Goal: Task Accomplishment & Management: Complete application form

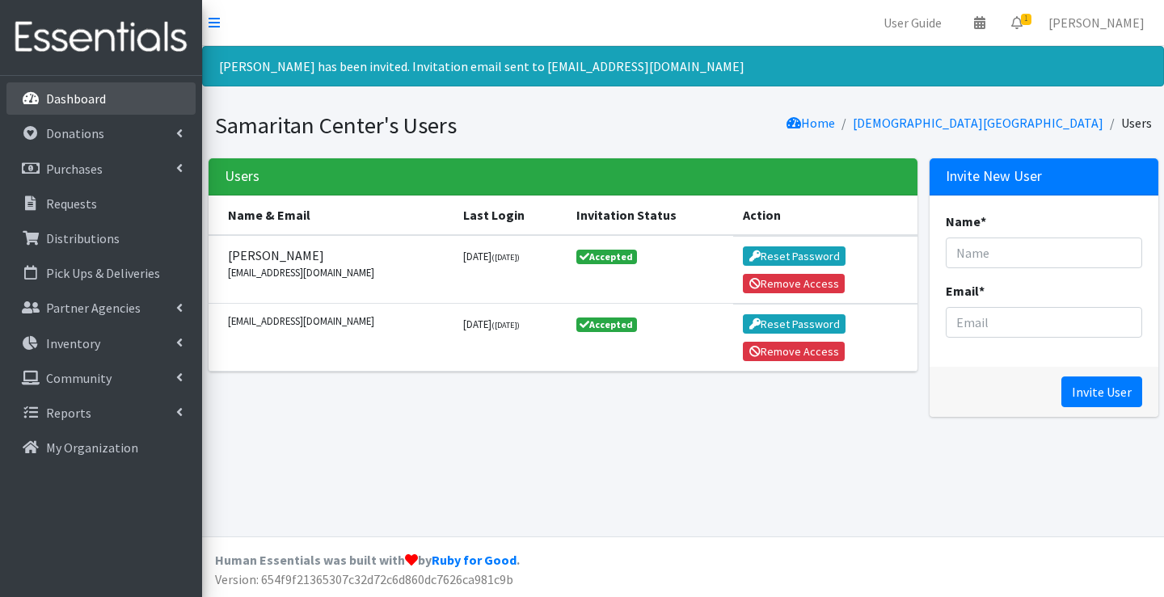
click at [82, 103] on p "Dashboard" at bounding box center [76, 99] width 60 height 16
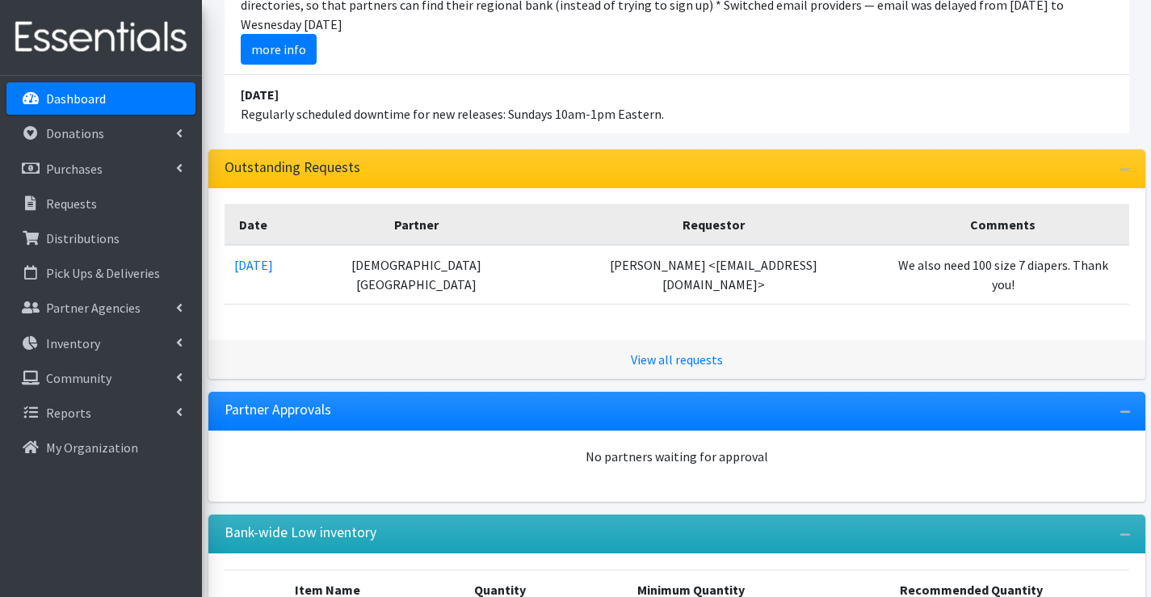
scroll to position [323, 0]
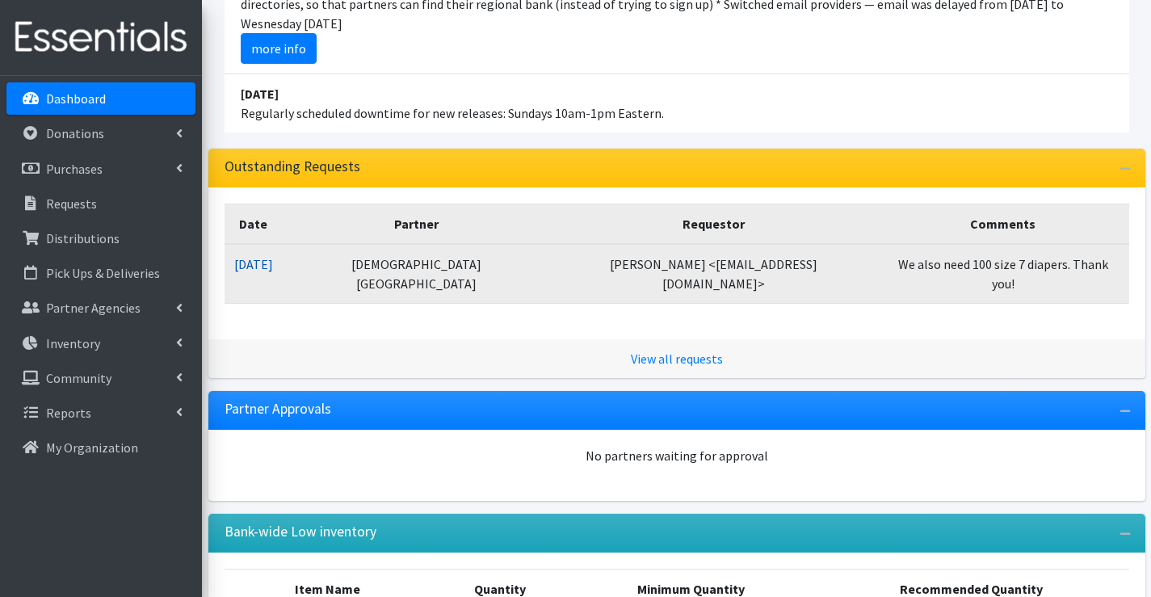
click at [273, 265] on link "08/08/2025" at bounding box center [253, 264] width 39 height 16
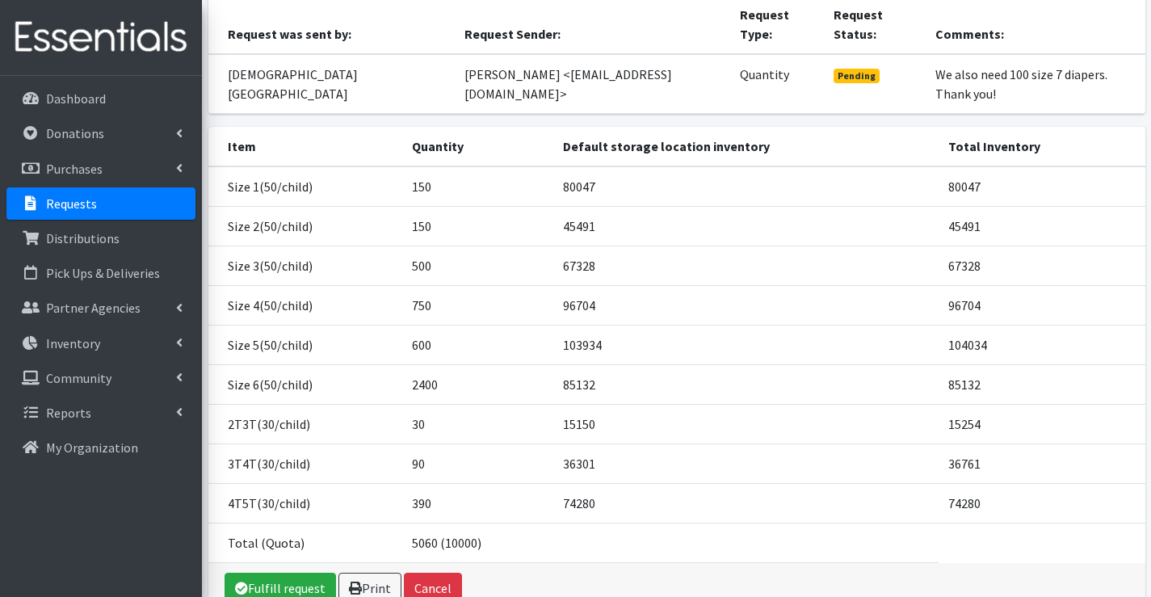
scroll to position [198, 0]
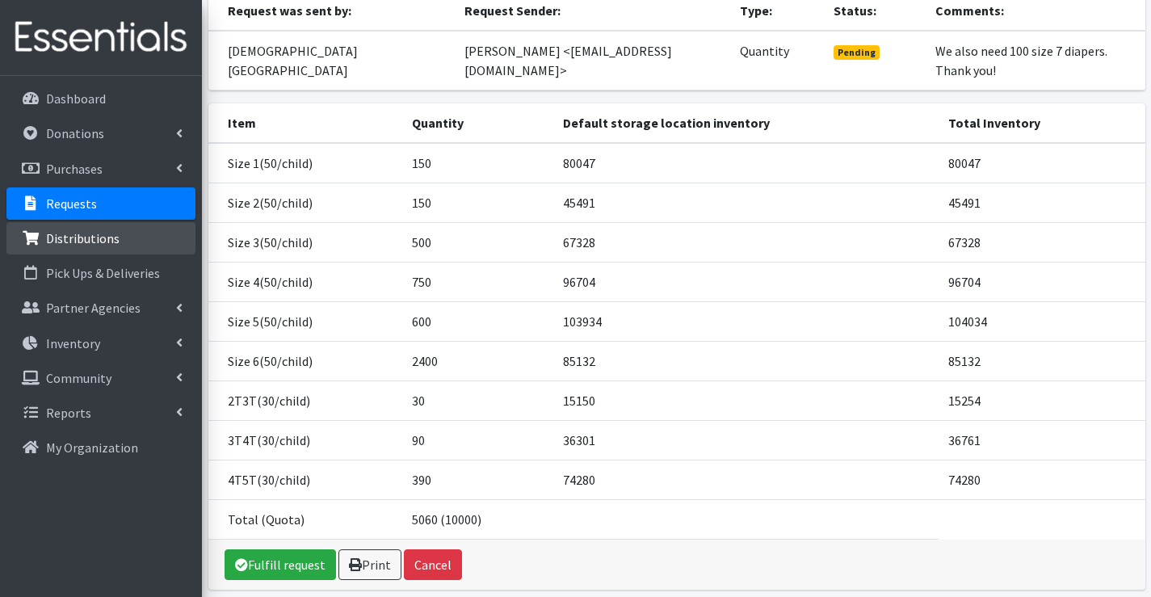
click at [108, 245] on p "Distributions" at bounding box center [83, 238] width 74 height 16
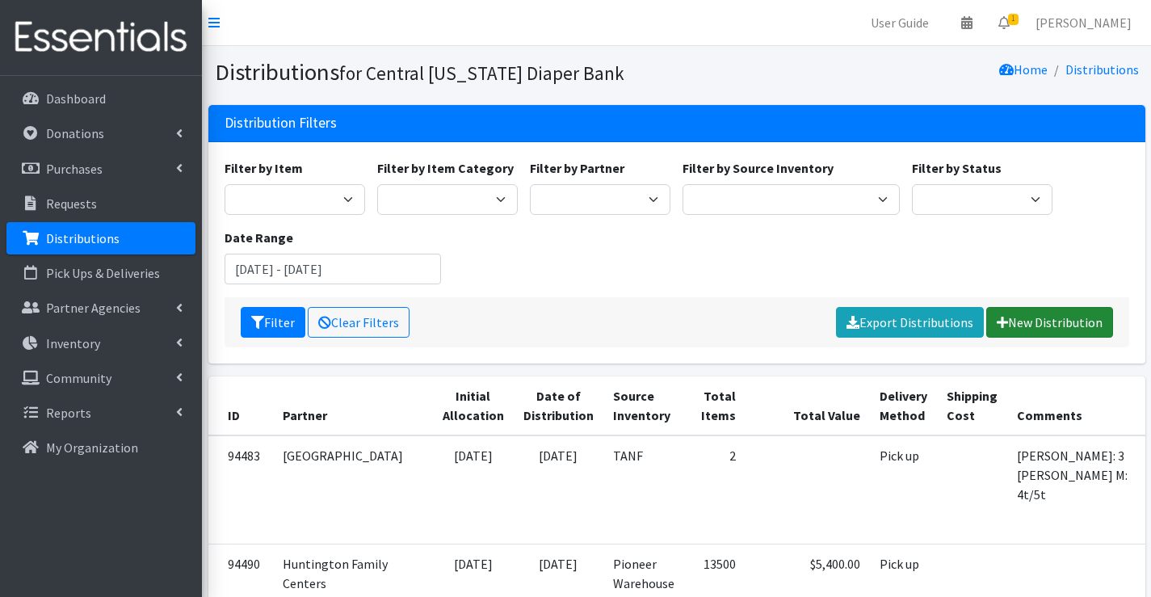
click at [1055, 319] on link "New Distribution" at bounding box center [1050, 322] width 127 height 31
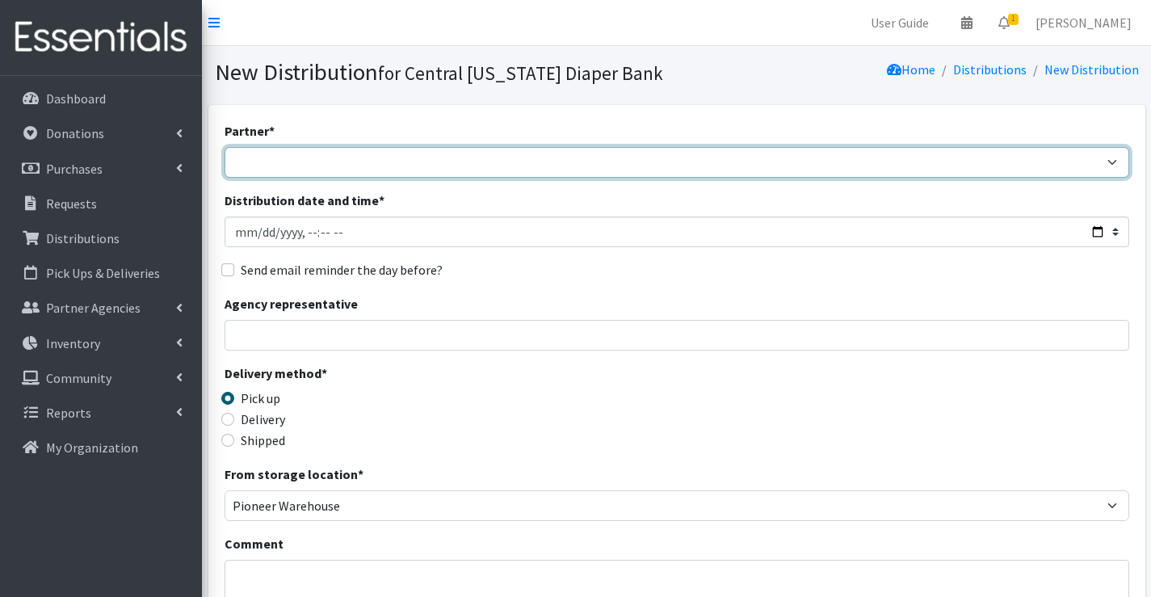
click at [259, 154] on select "[DEMOGRAPHIC_DATA] Baby Momma Association [DEMOGRAPHIC_DATA] Food Pantry [GEOGR…" at bounding box center [677, 162] width 905 height 31
select select "7049"
click at [225, 147] on select "[DEMOGRAPHIC_DATA] Baby Momma Association [DEMOGRAPHIC_DATA] Food Pantry [GEOGR…" at bounding box center [677, 162] width 905 height 31
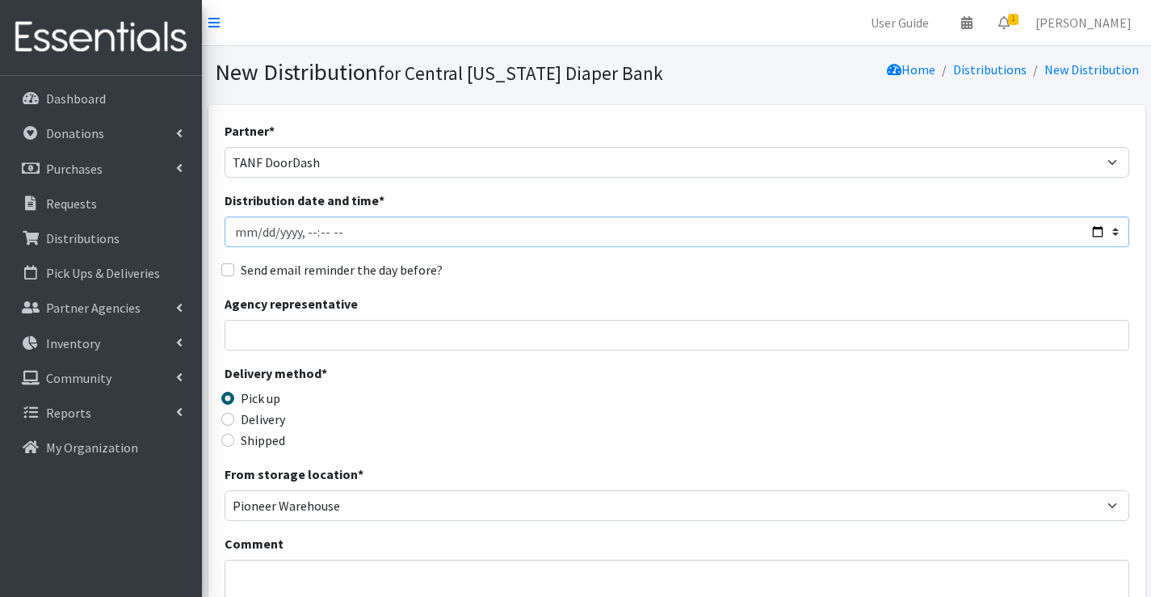
click at [259, 234] on input "Distribution date and time *" at bounding box center [677, 232] width 905 height 31
click at [309, 234] on input "Distribution date and time *" at bounding box center [677, 232] width 905 height 31
click at [318, 234] on input "Distribution date and time *" at bounding box center [677, 232] width 905 height 31
type input "[DATE]T11:00"
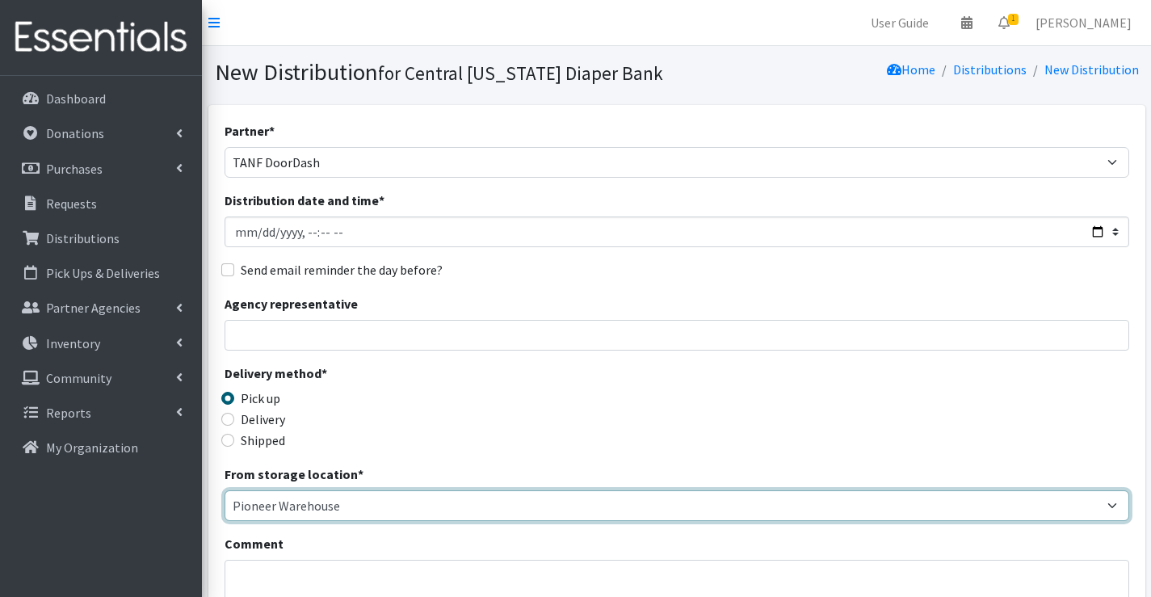
click at [332, 503] on select "Pioneer Warehouse TANF" at bounding box center [677, 505] width 905 height 31
select select "470"
click at [225, 490] on select "Pioneer Warehouse TANF" at bounding box center [677, 505] width 905 height 31
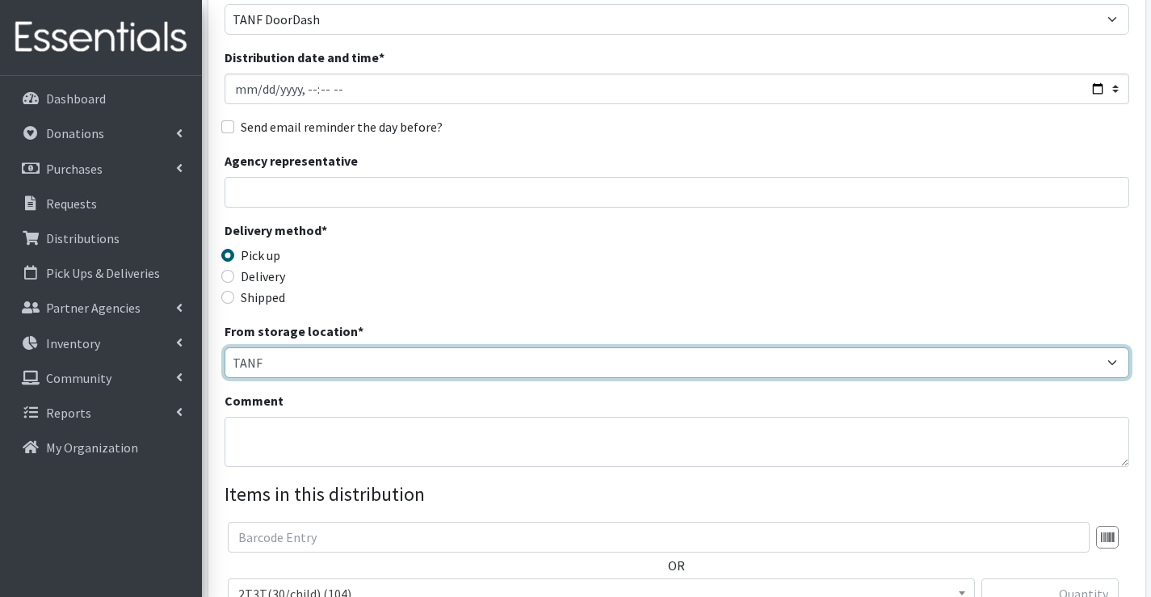
scroll to position [162, 0]
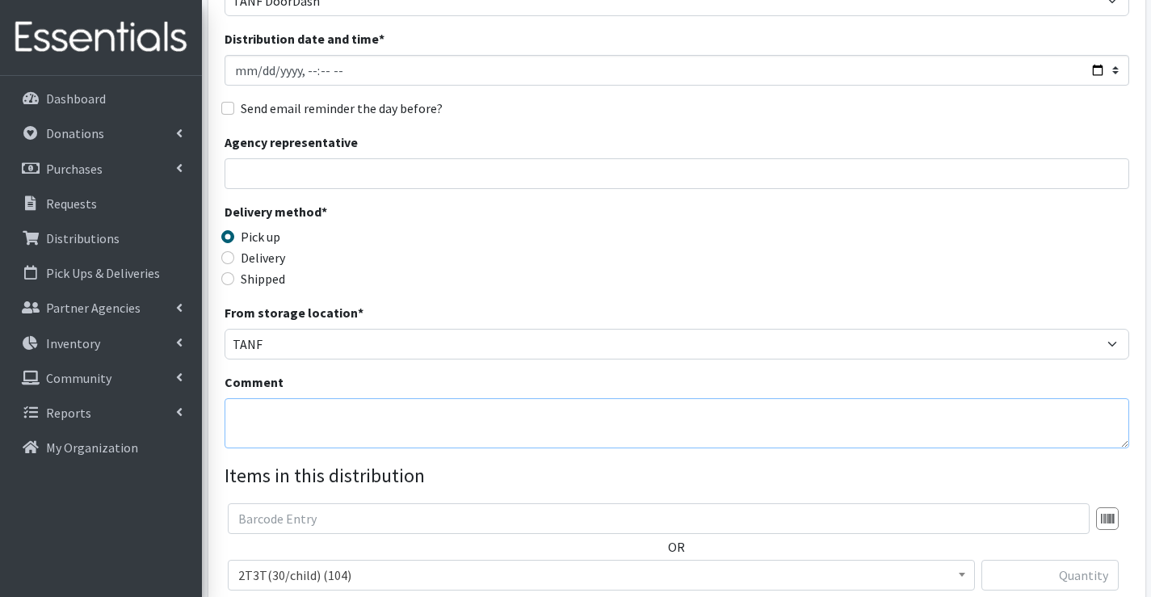
click at [300, 408] on textarea "Comment" at bounding box center [677, 423] width 905 height 50
type textarea "w"
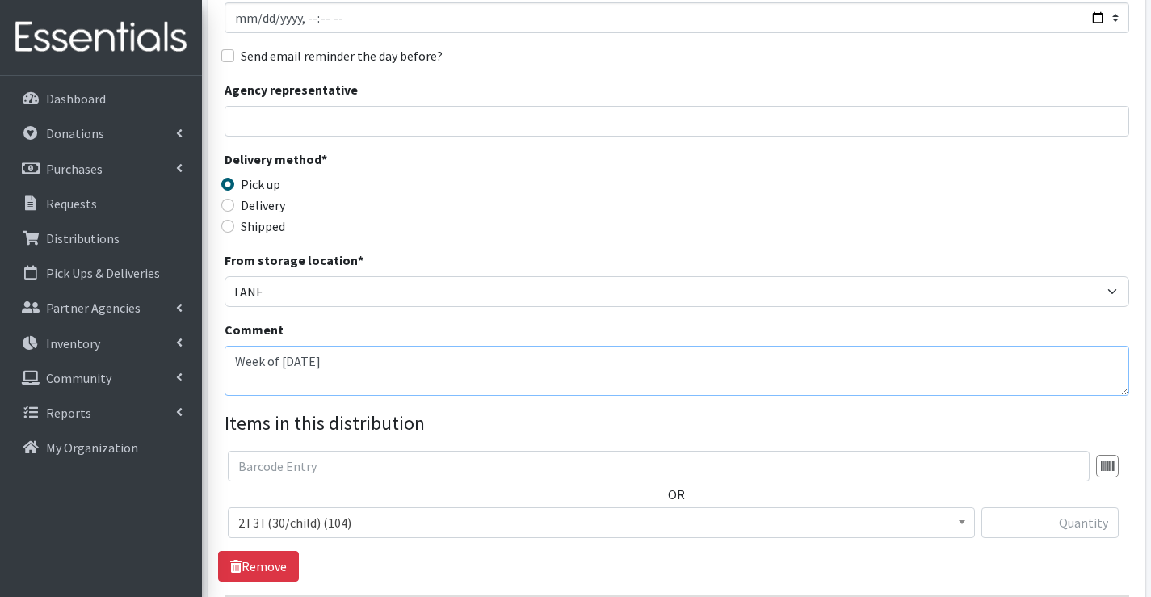
scroll to position [242, 0]
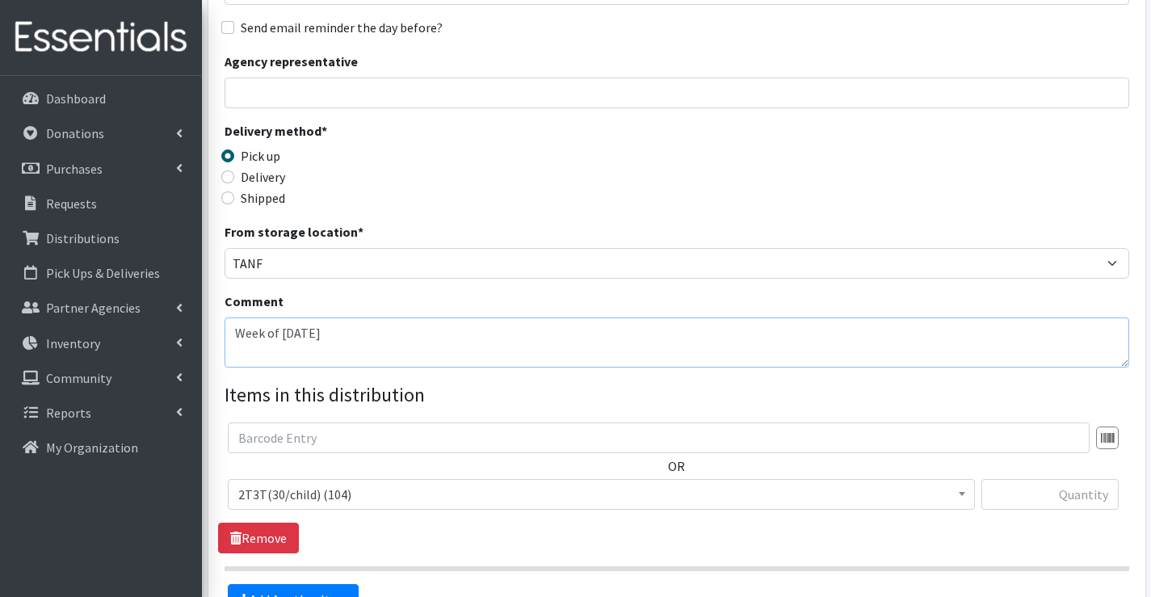
type textarea "Week of [DATE]"
click at [359, 488] on span "2T3T(30/child) (104)" at bounding box center [601, 494] width 726 height 23
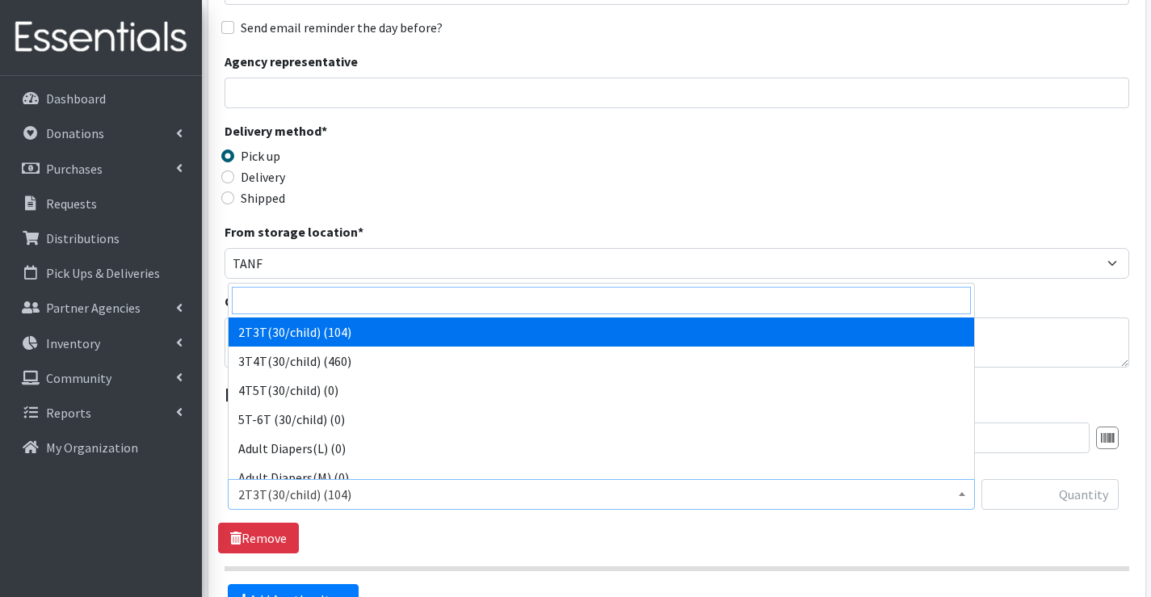
click at [311, 307] on input "search" at bounding box center [601, 300] width 739 height 27
type input "2"
type input "ta"
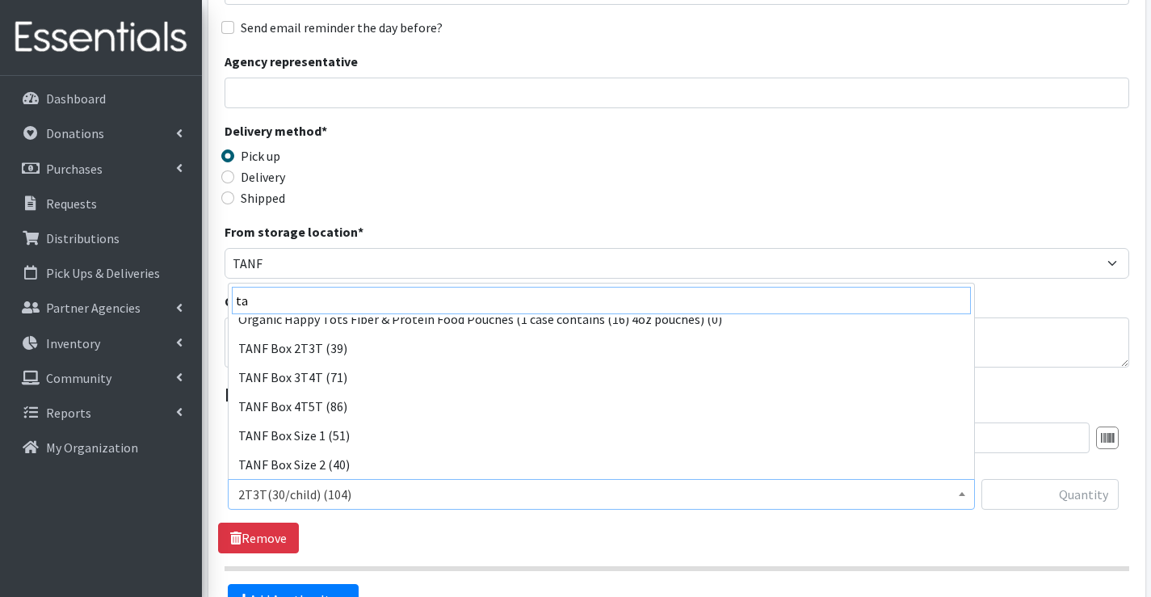
scroll to position [129, 0]
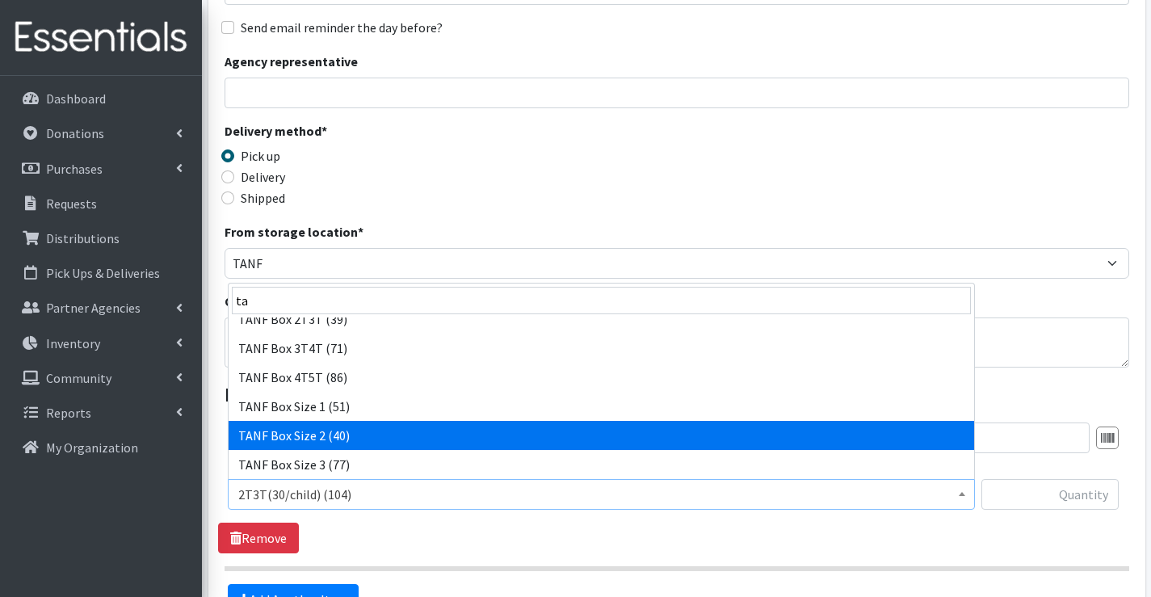
select select "15521"
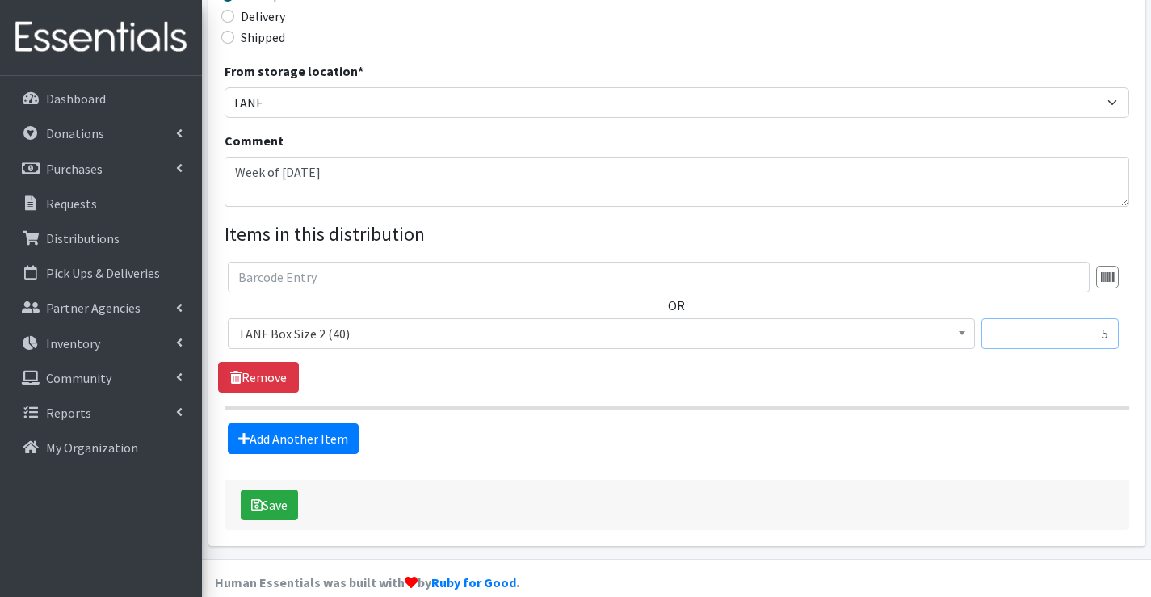
scroll to position [404, 0]
type input "5"
click at [267, 435] on link "Add Another Item" at bounding box center [293, 438] width 131 height 31
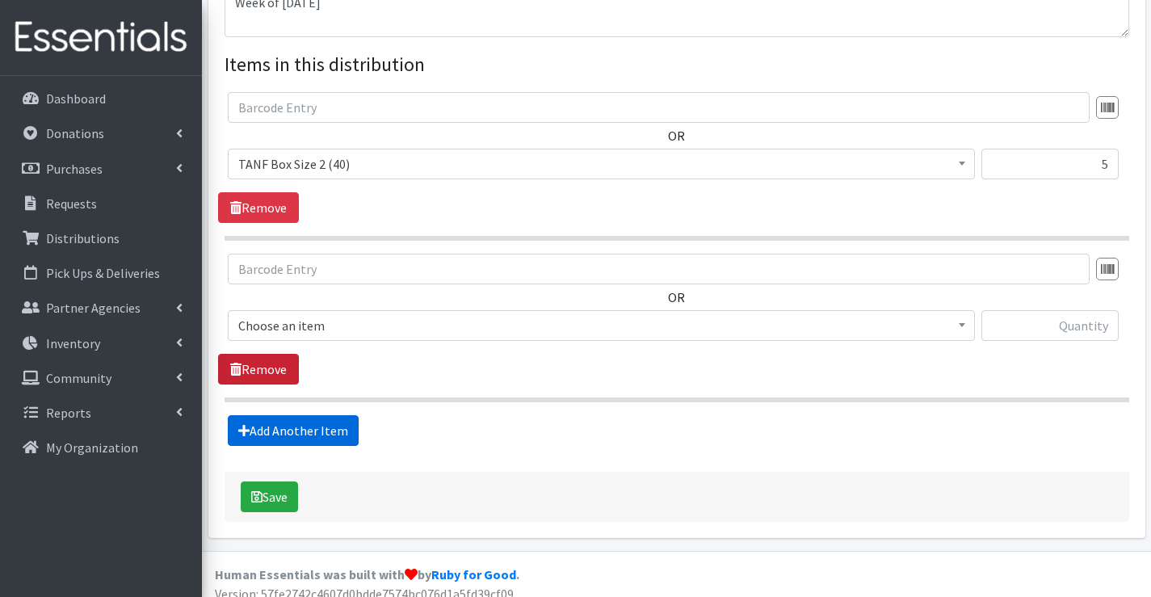
scroll to position [587, 0]
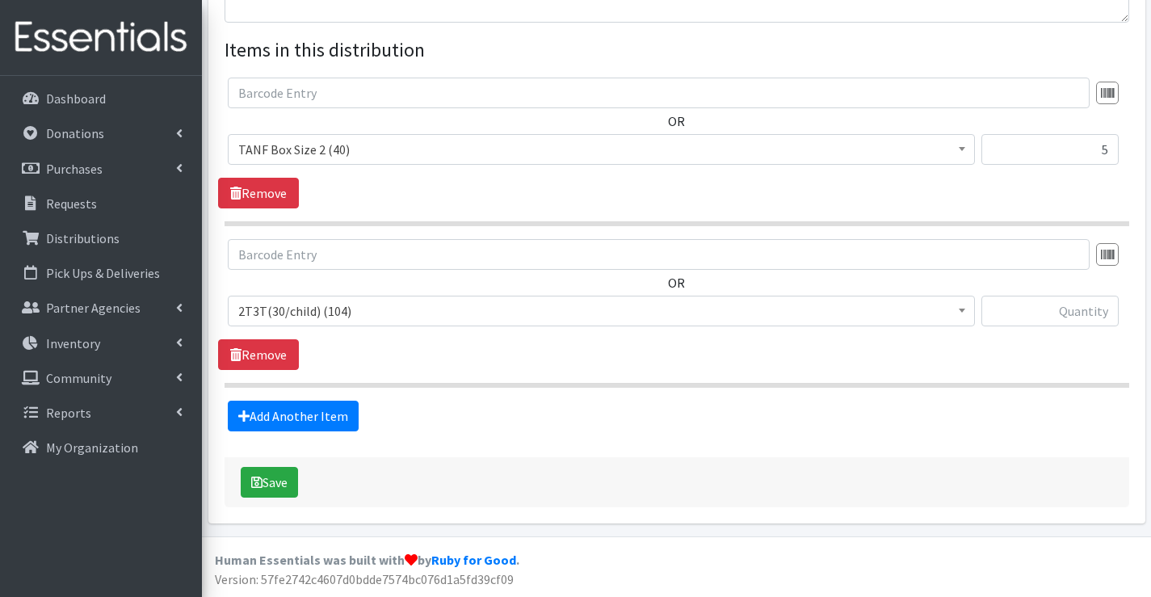
click at [287, 314] on span "2T3T(30/child) (104)" at bounding box center [601, 311] width 726 height 23
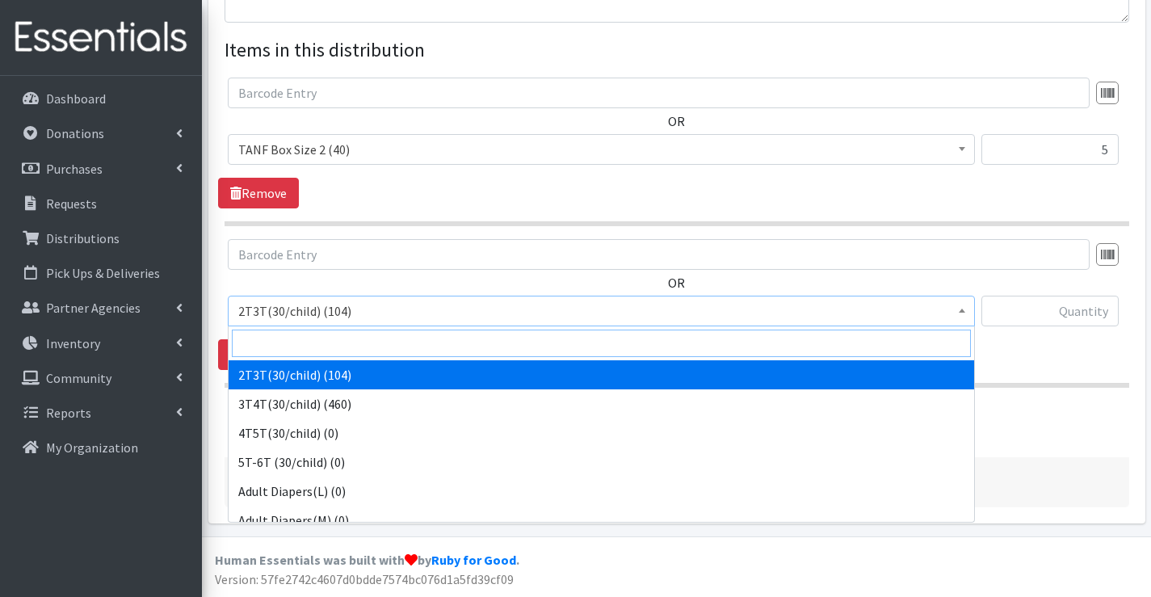
click at [286, 347] on input "search" at bounding box center [601, 343] width 739 height 27
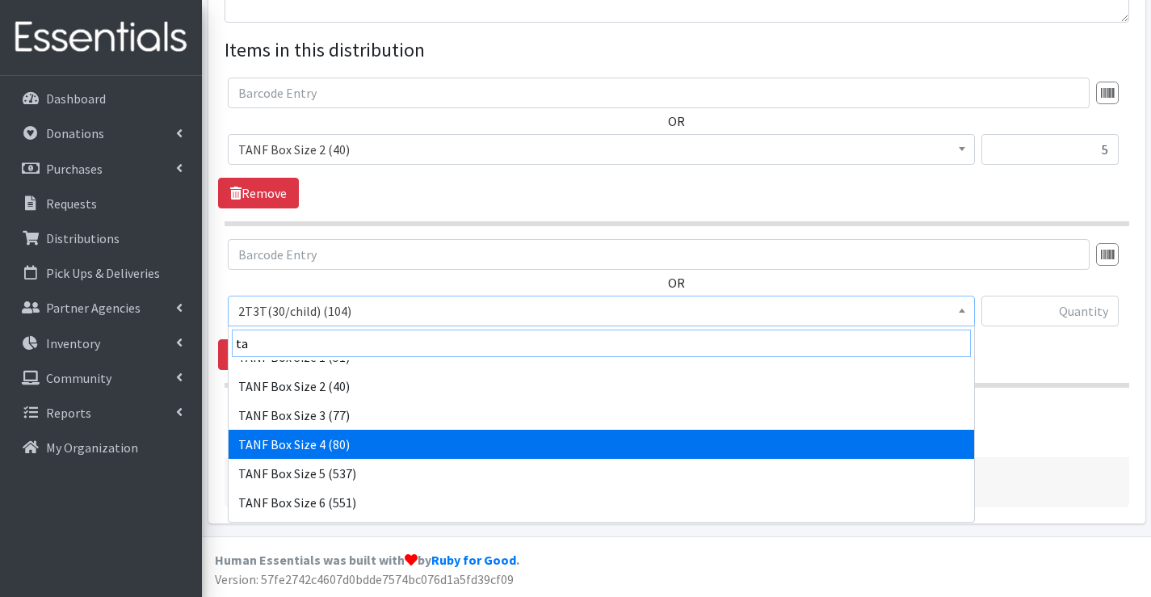
scroll to position [242, 0]
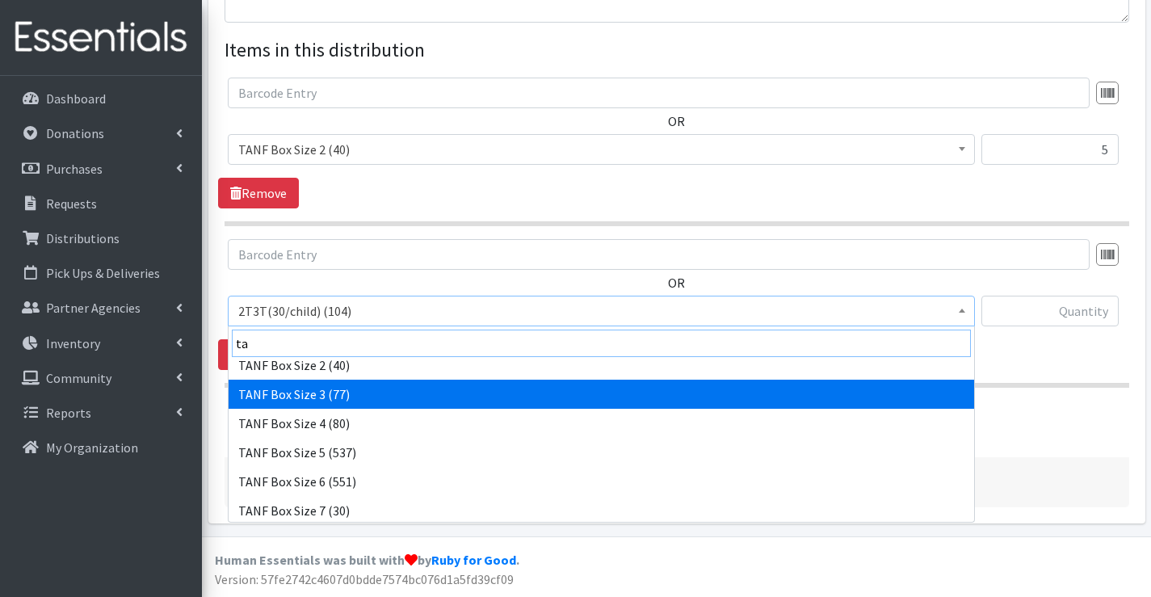
type input "ta"
select select "15523"
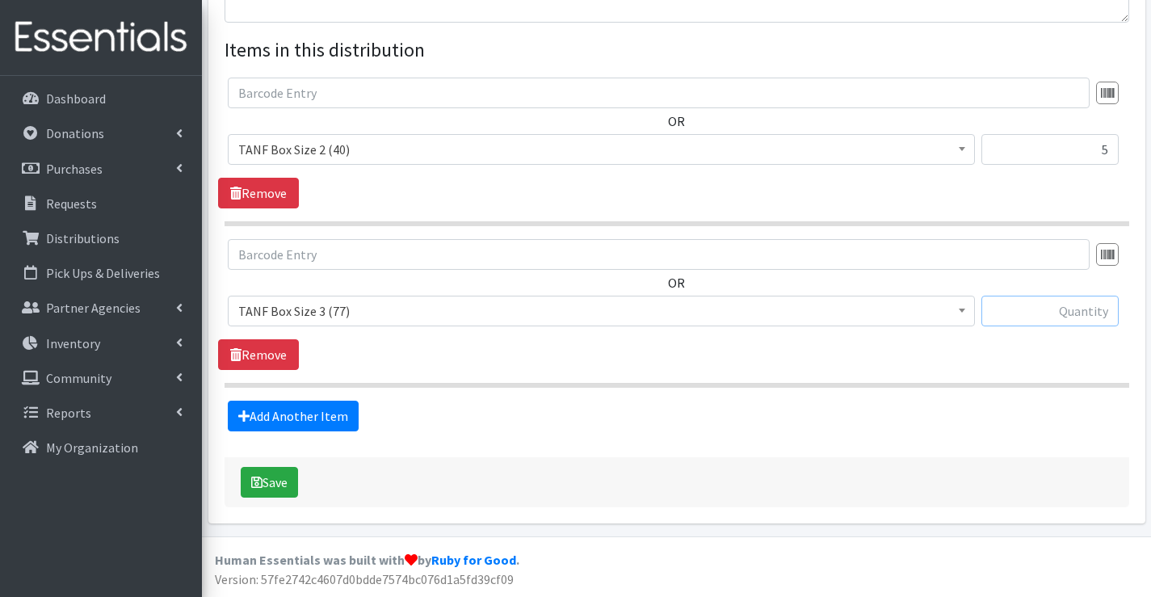
click at [1034, 316] on input "text" at bounding box center [1050, 311] width 137 height 31
type input "12"
click at [286, 425] on link "Add Another Item" at bounding box center [293, 416] width 131 height 31
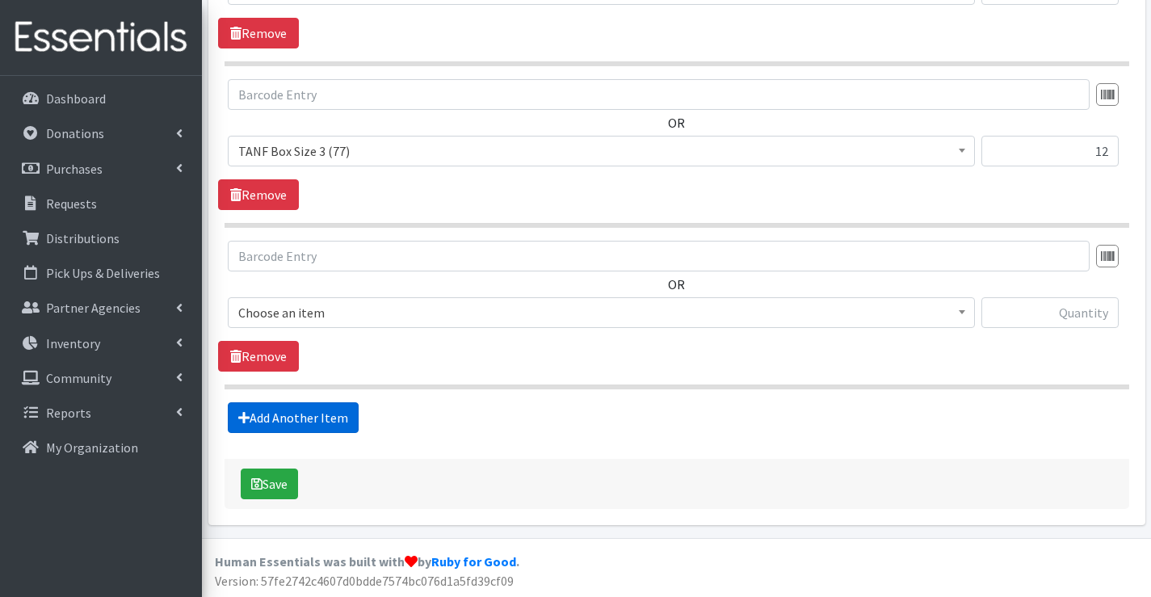
scroll to position [749, 0]
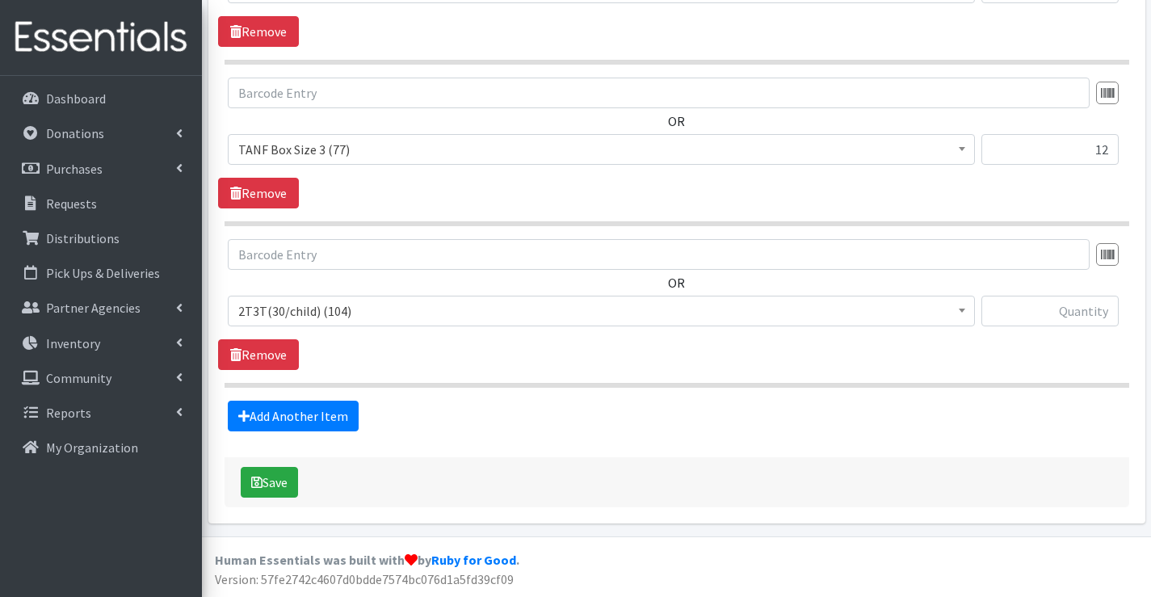
click at [314, 307] on span "2T3T(30/child) (104)" at bounding box center [601, 311] width 726 height 23
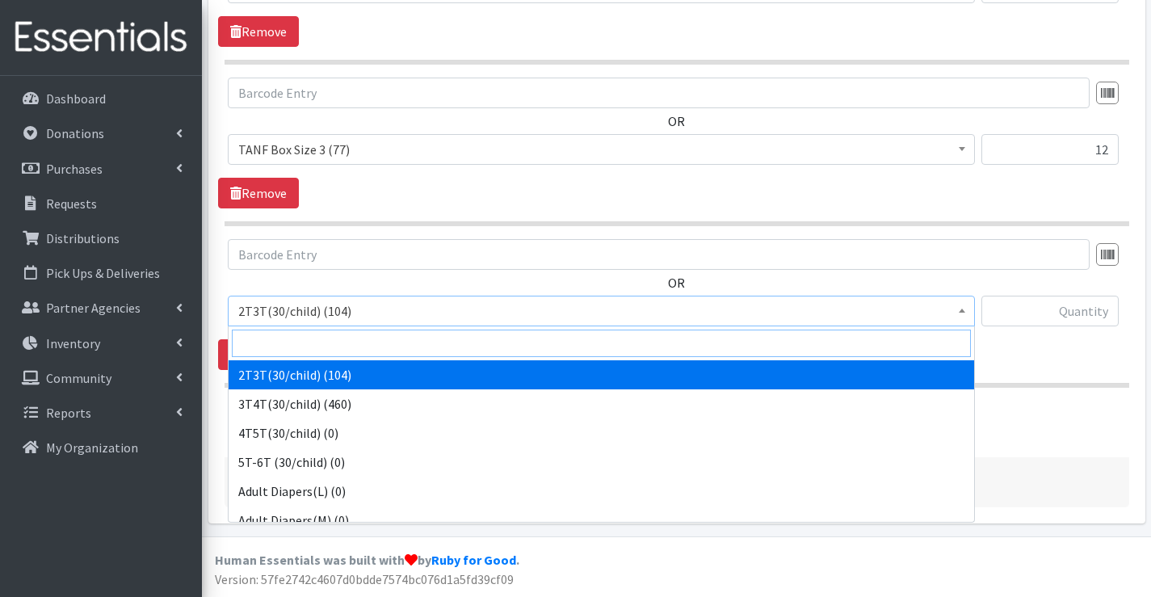
click at [302, 340] on input "search" at bounding box center [601, 343] width 739 height 27
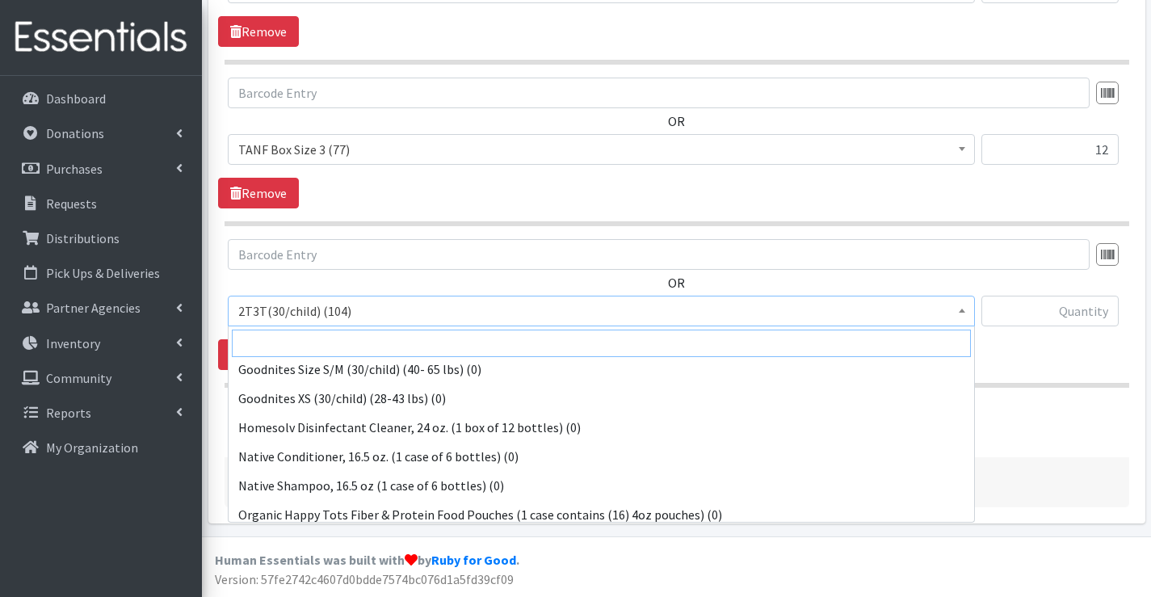
scroll to position [566, 0]
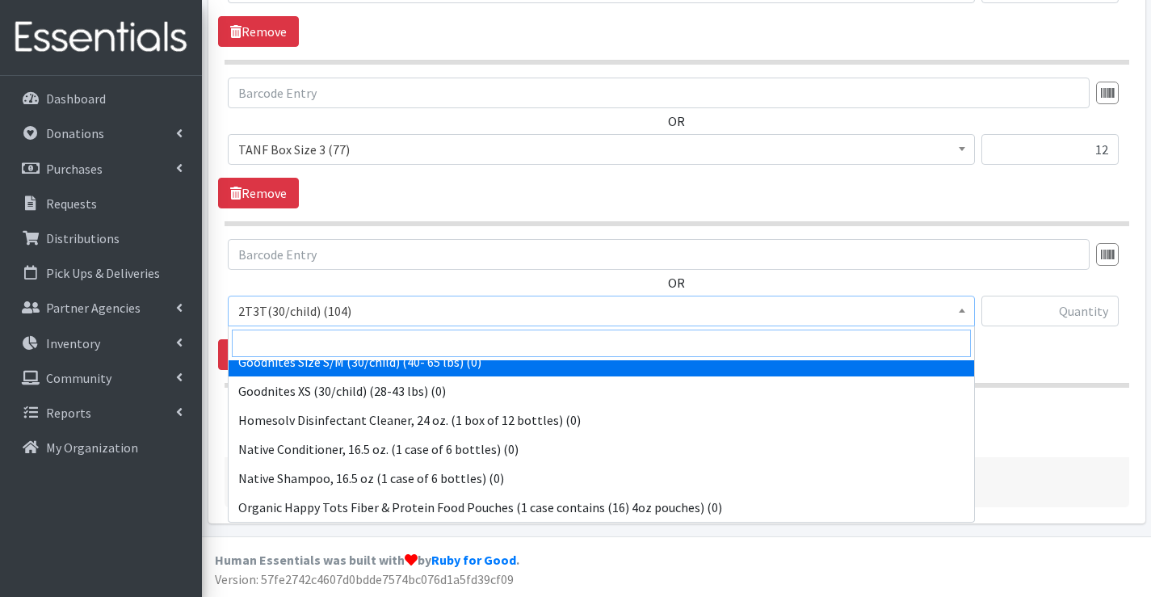
click at [368, 341] on input "search" at bounding box center [601, 343] width 739 height 27
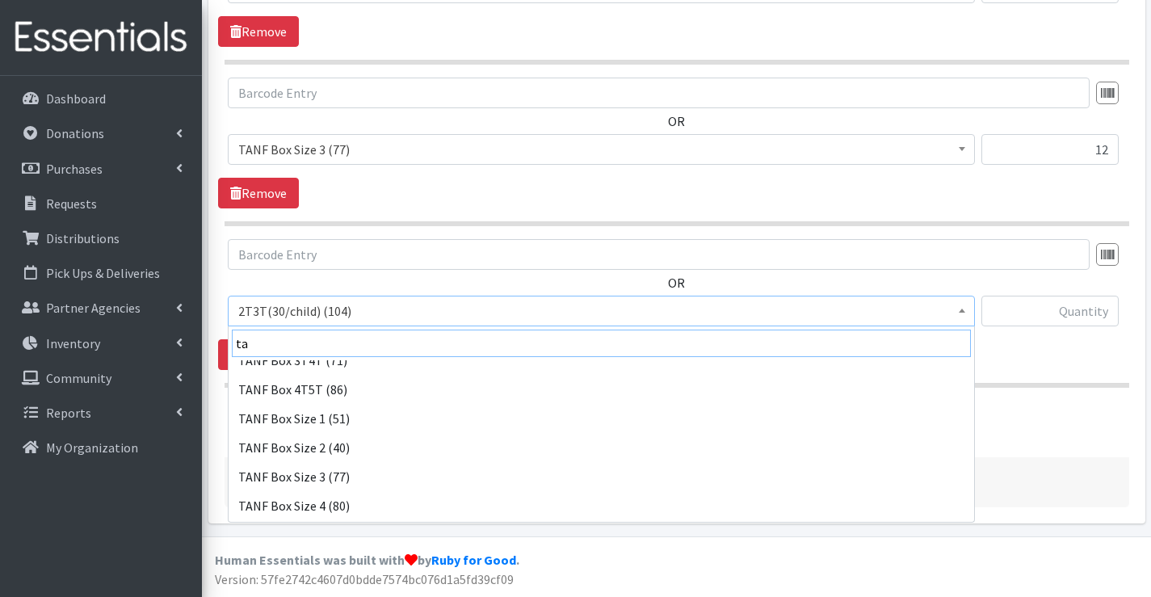
scroll to position [162, 0]
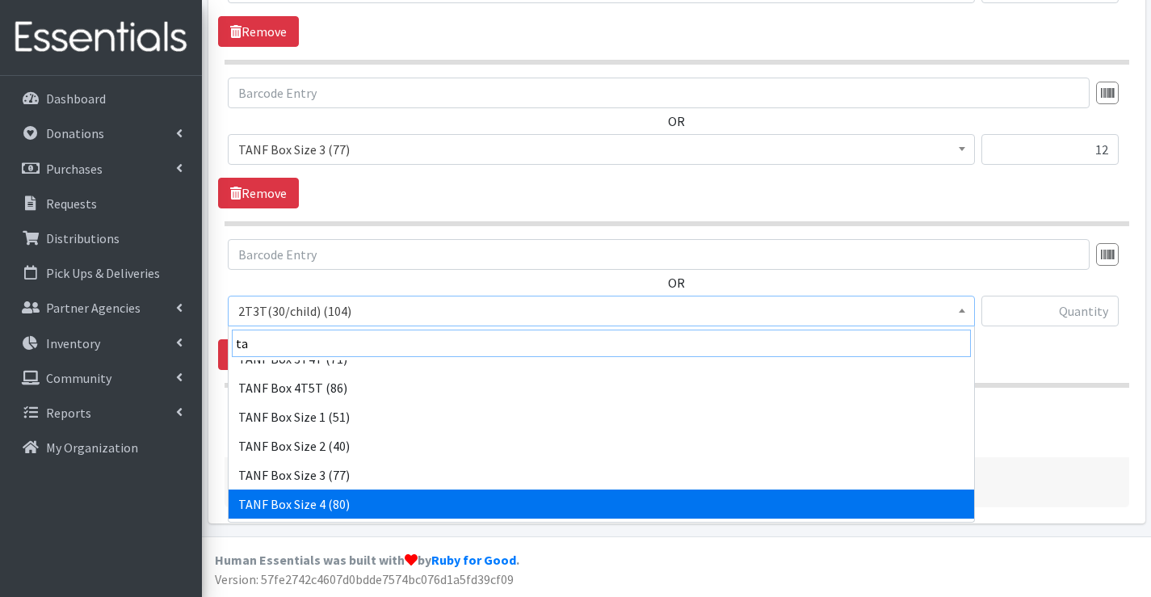
type input "ta"
drag, startPoint x: 356, startPoint y: 500, endPoint x: 372, endPoint y: 482, distance: 23.5
select select "15524"
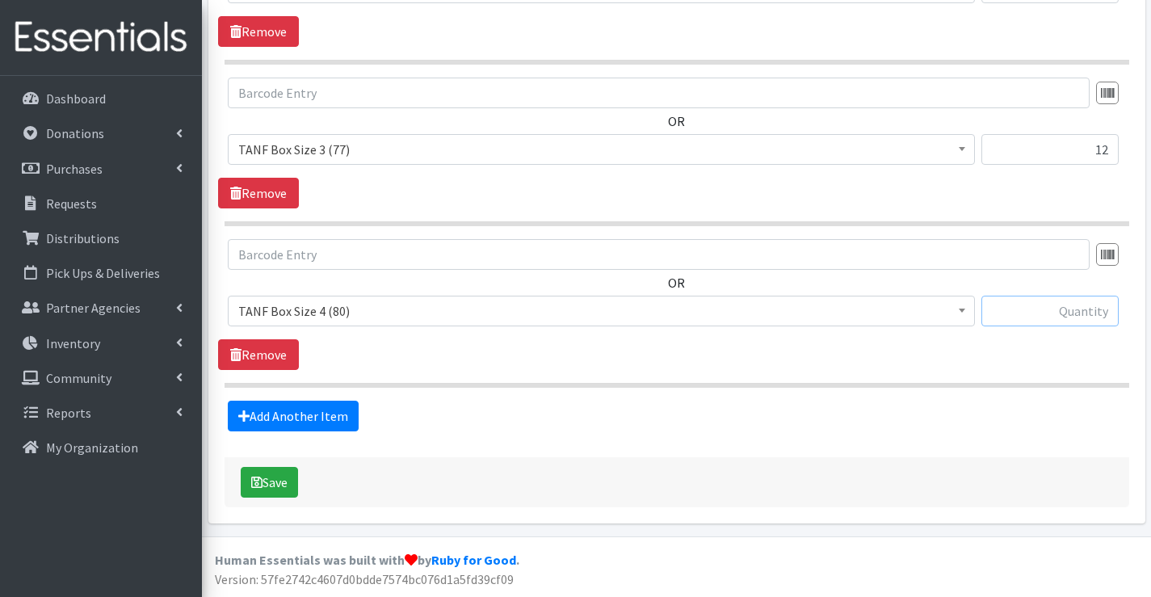
click at [1063, 301] on input "text" at bounding box center [1050, 311] width 137 height 31
type input "13"
click at [256, 414] on link "Add Another Item" at bounding box center [293, 416] width 131 height 31
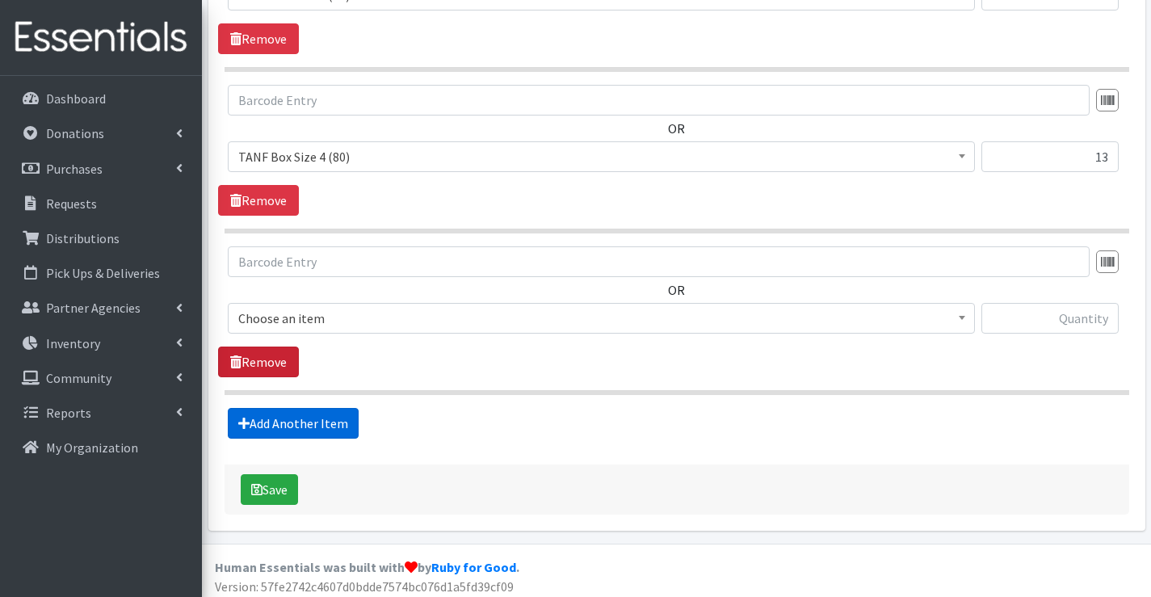
scroll to position [911, 0]
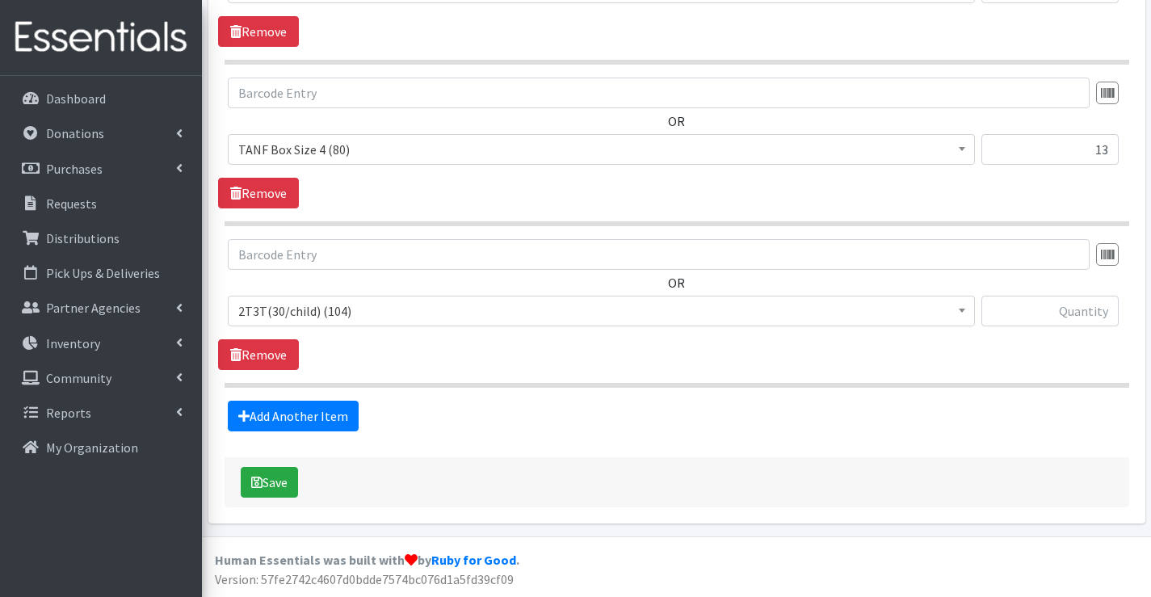
click at [301, 308] on span "2T3T(30/child) (104)" at bounding box center [601, 311] width 726 height 23
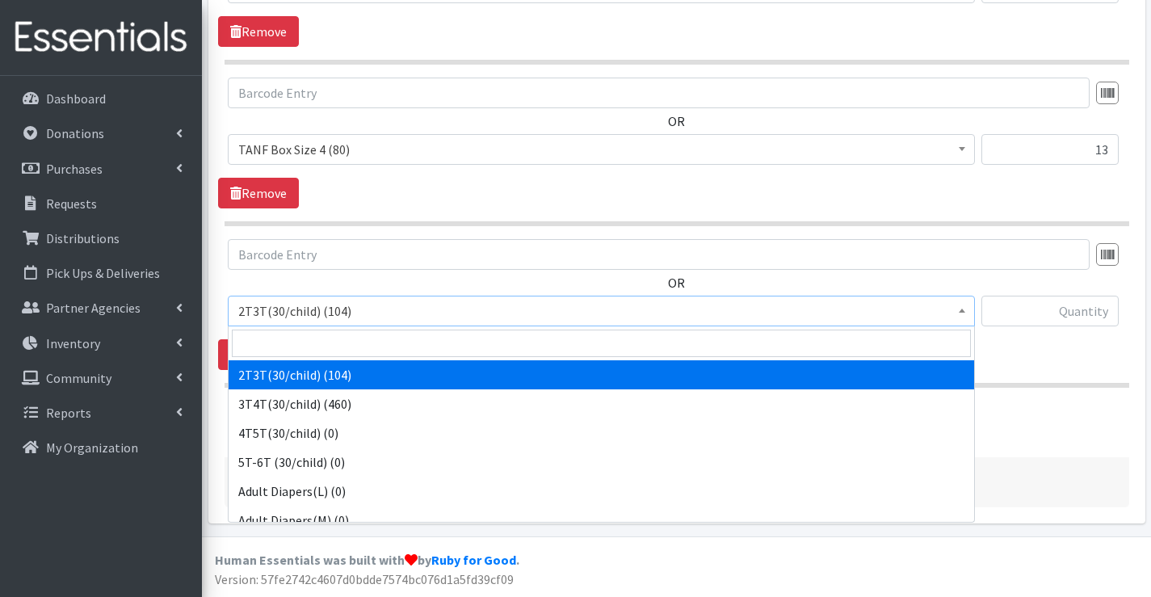
click at [297, 342] on input "search" at bounding box center [601, 343] width 739 height 27
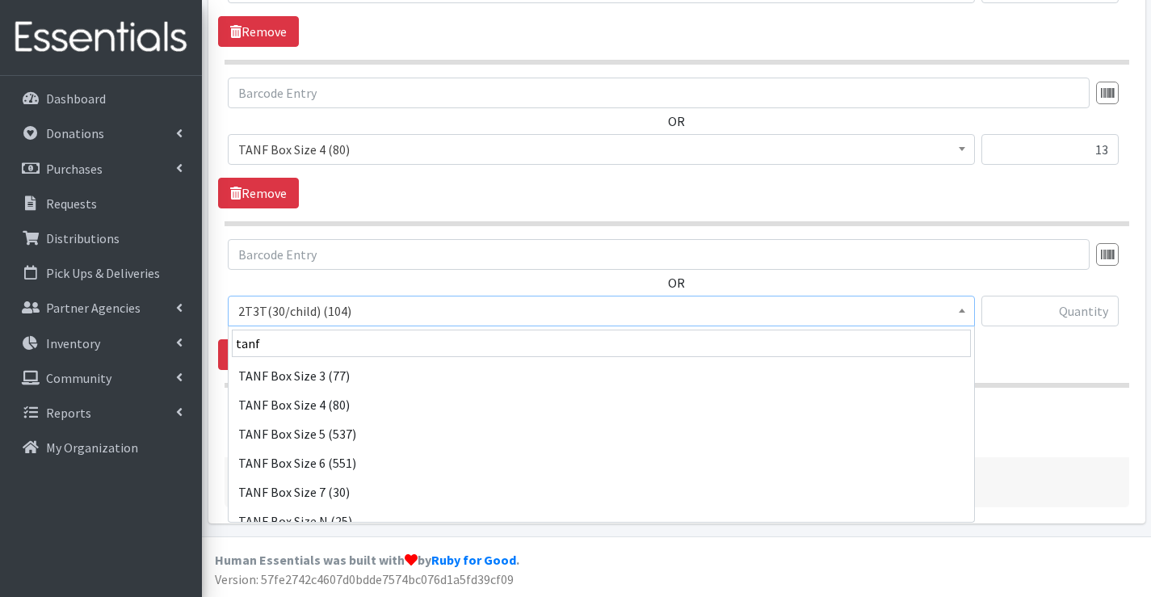
scroll to position [158, 0]
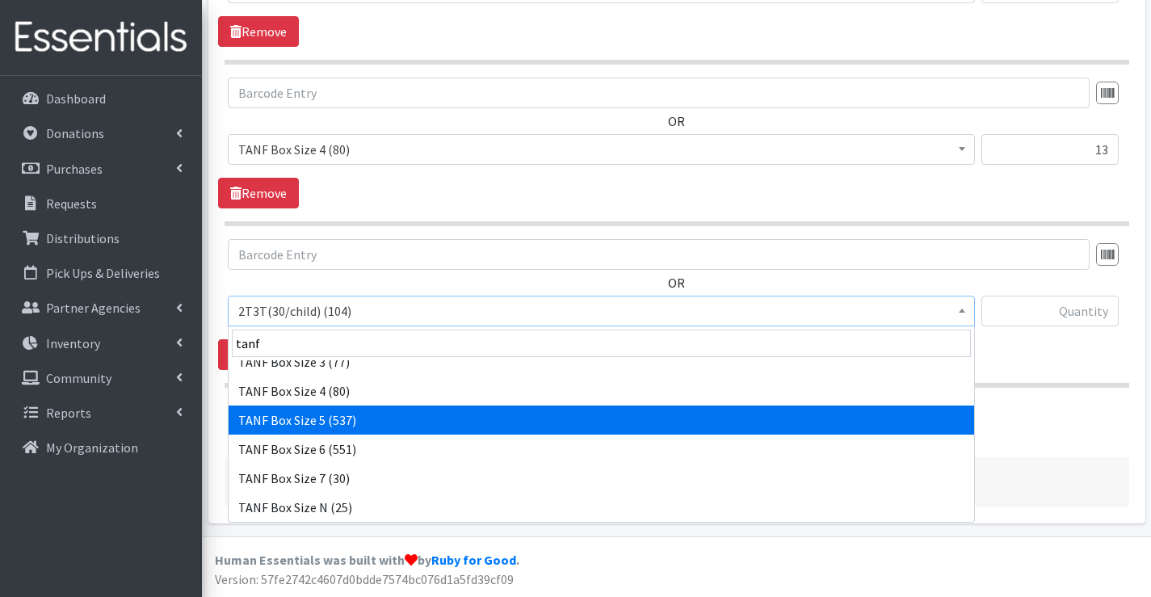
type input "tanf"
select select "15525"
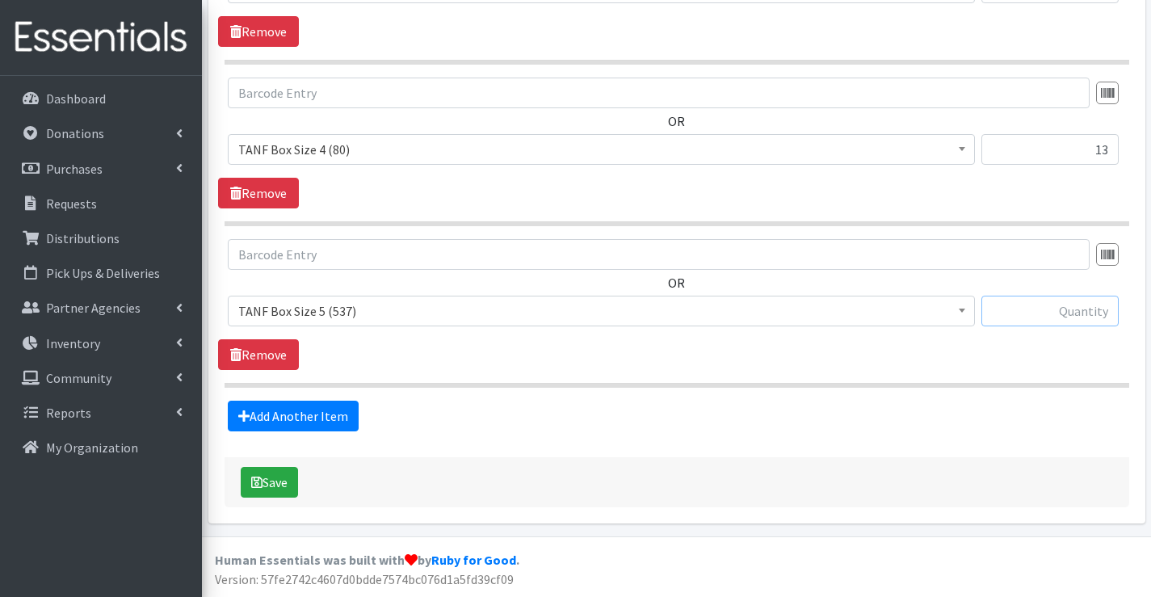
click at [1050, 303] on input "text" at bounding box center [1050, 311] width 137 height 31
type input "9"
click at [305, 414] on link "Add Another Item" at bounding box center [293, 416] width 131 height 31
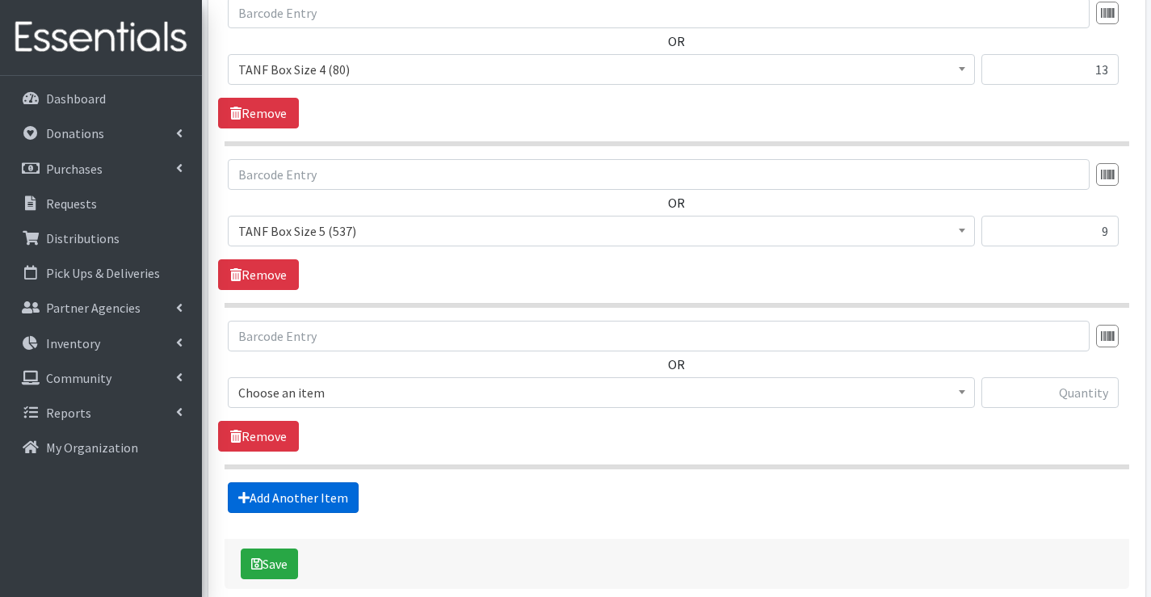
scroll to position [1072, 0]
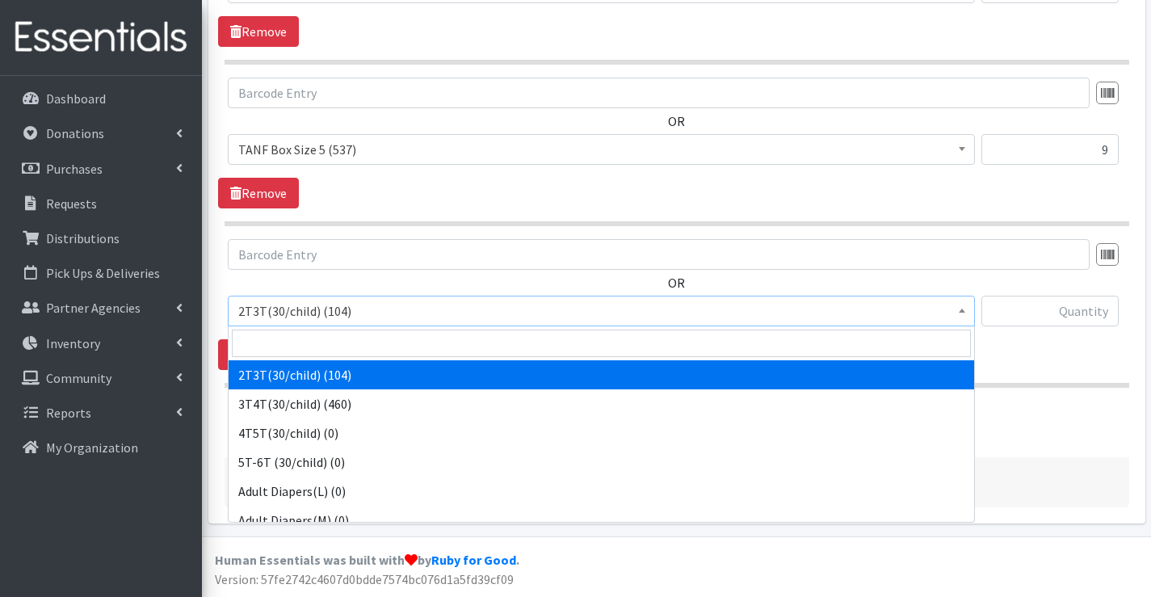
drag, startPoint x: 318, startPoint y: 310, endPoint x: 312, endPoint y: 354, distance: 44.0
click at [318, 311] on span "2T3T(30/child) (104)" at bounding box center [601, 311] width 726 height 23
click at [312, 353] on input "search" at bounding box center [601, 343] width 739 height 27
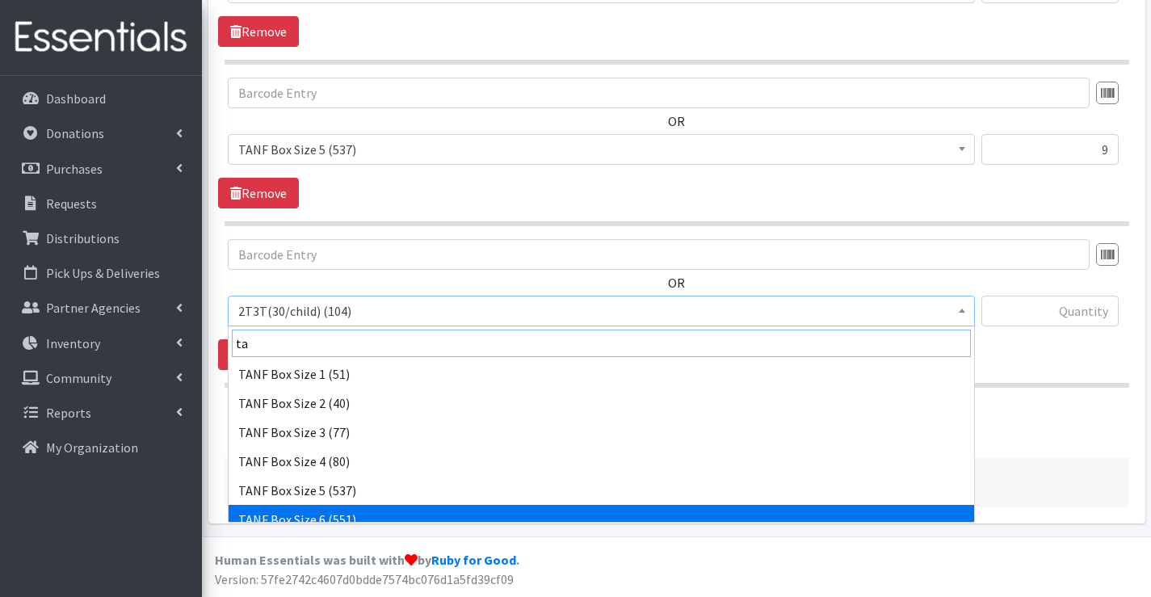
scroll to position [242, 0]
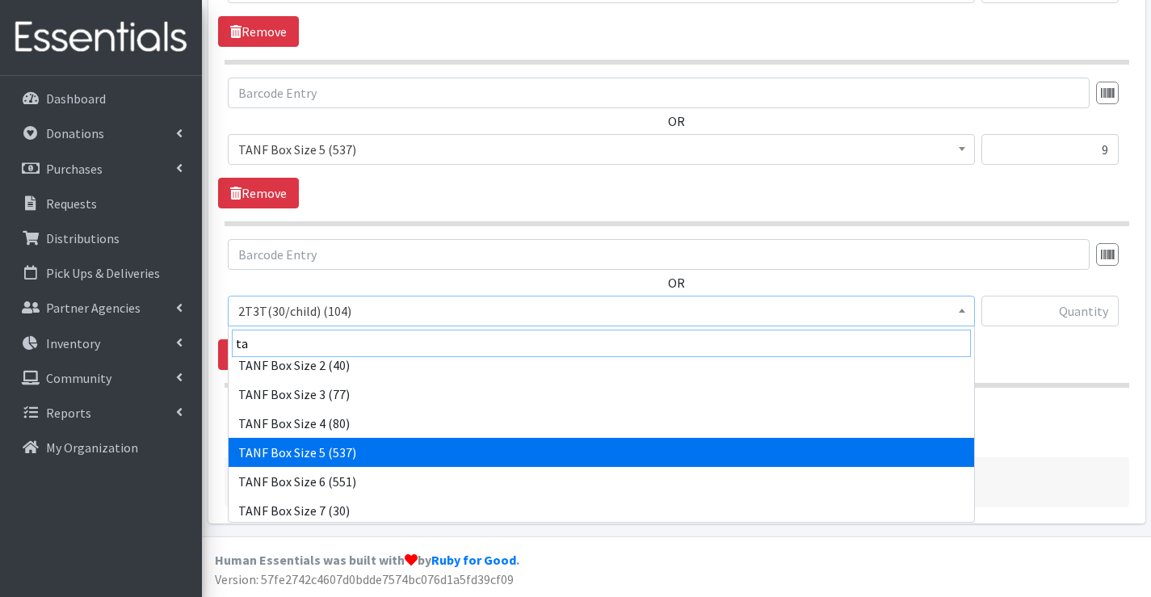
type input "ta"
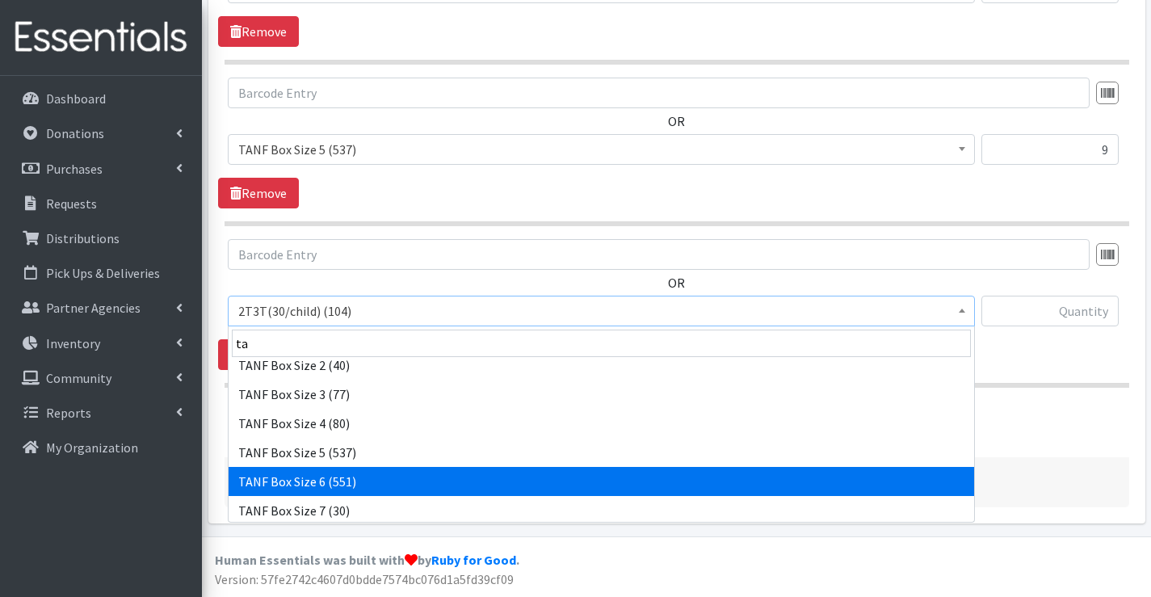
drag, startPoint x: 336, startPoint y: 464, endPoint x: 336, endPoint y: 473, distance: 8.9
select select "15526"
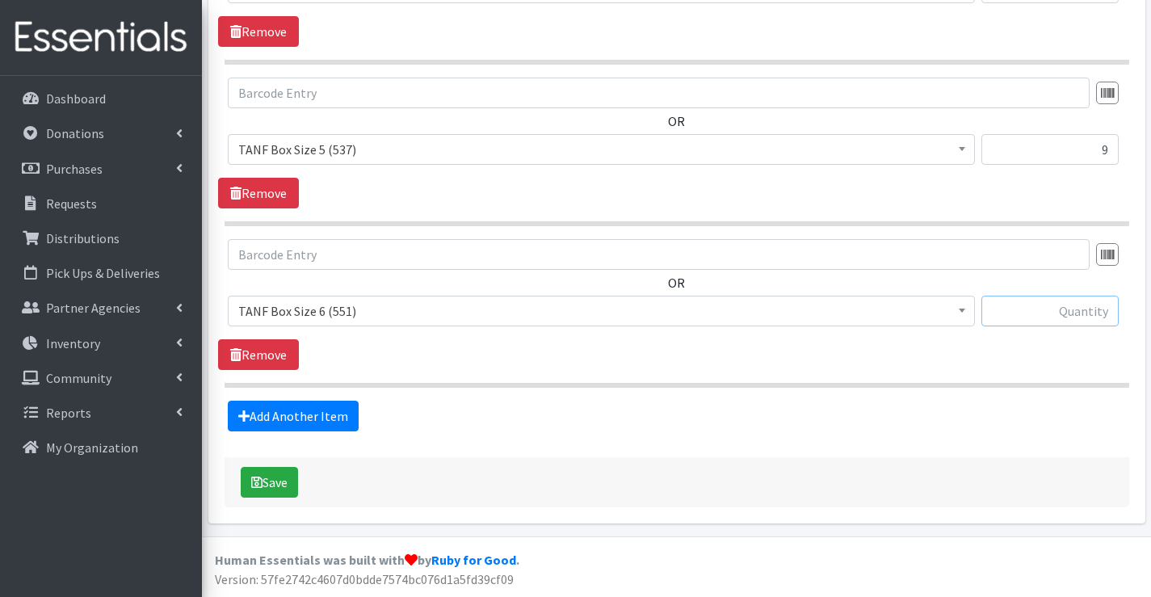
click at [1077, 314] on input "text" at bounding box center [1050, 311] width 137 height 31
type input "12"
click at [341, 410] on link "Add Another Item" at bounding box center [293, 416] width 131 height 31
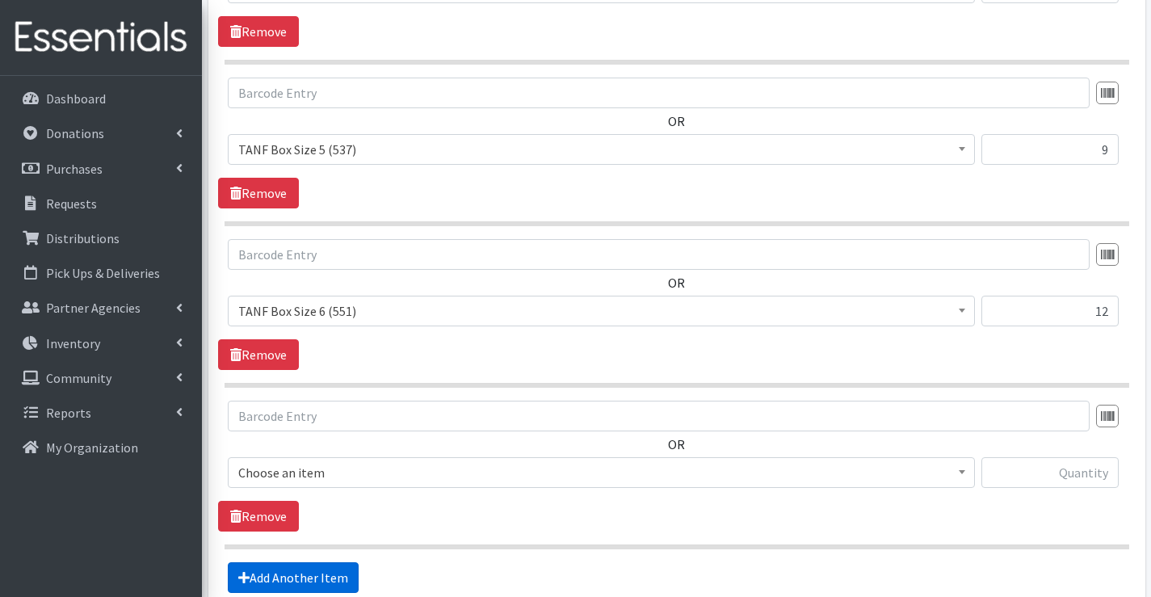
scroll to position [1234, 0]
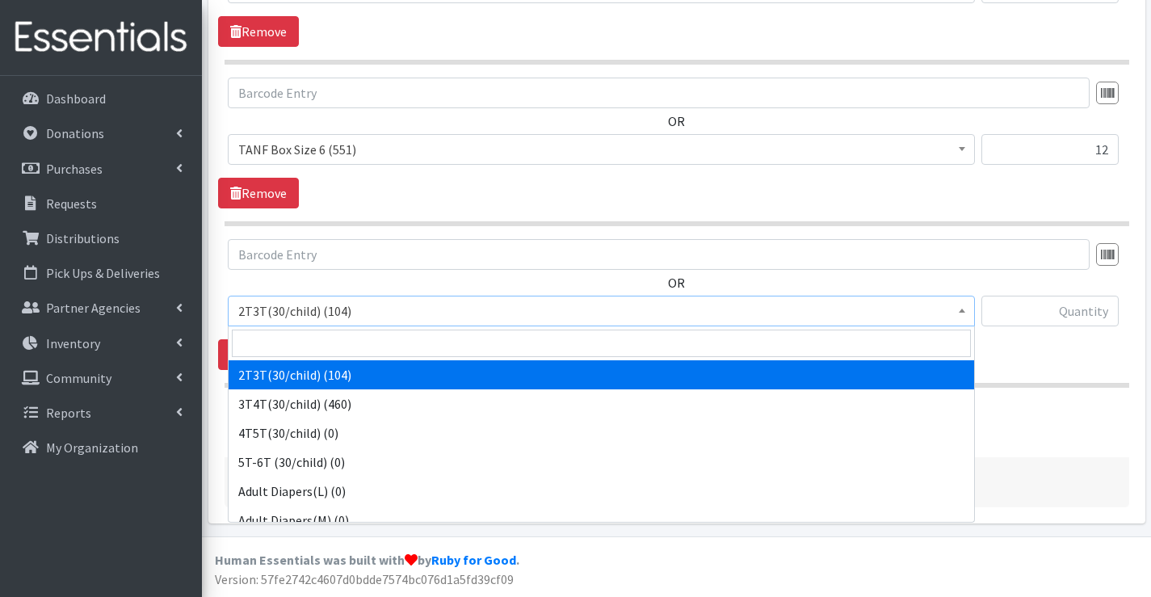
click at [435, 321] on span "2T3T(30/child) (104)" at bounding box center [601, 311] width 726 height 23
click at [428, 356] on input "search" at bounding box center [601, 343] width 739 height 27
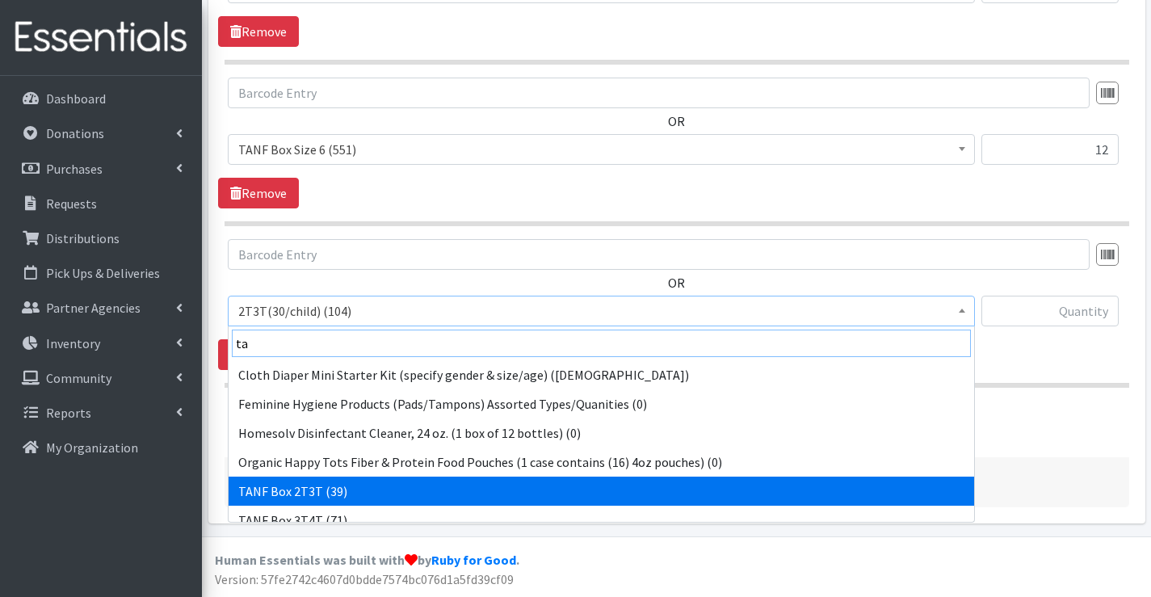
type input "ta"
select select "15528"
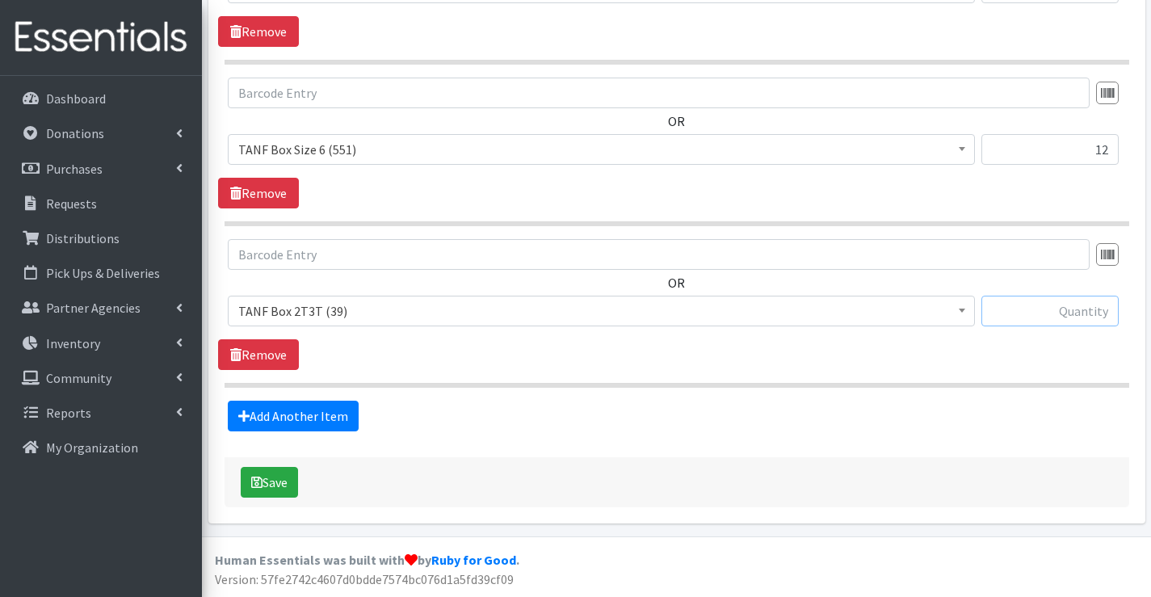
click at [1042, 314] on input "text" at bounding box center [1050, 311] width 137 height 31
type input "3"
click at [300, 412] on link "Add Another Item" at bounding box center [293, 416] width 131 height 31
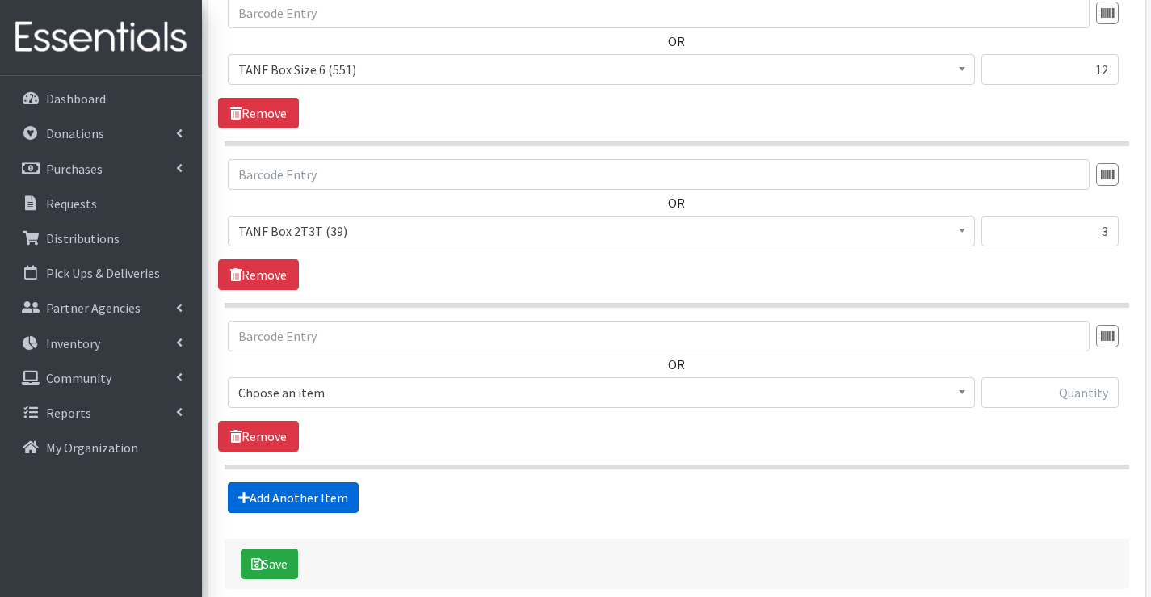
scroll to position [1396, 0]
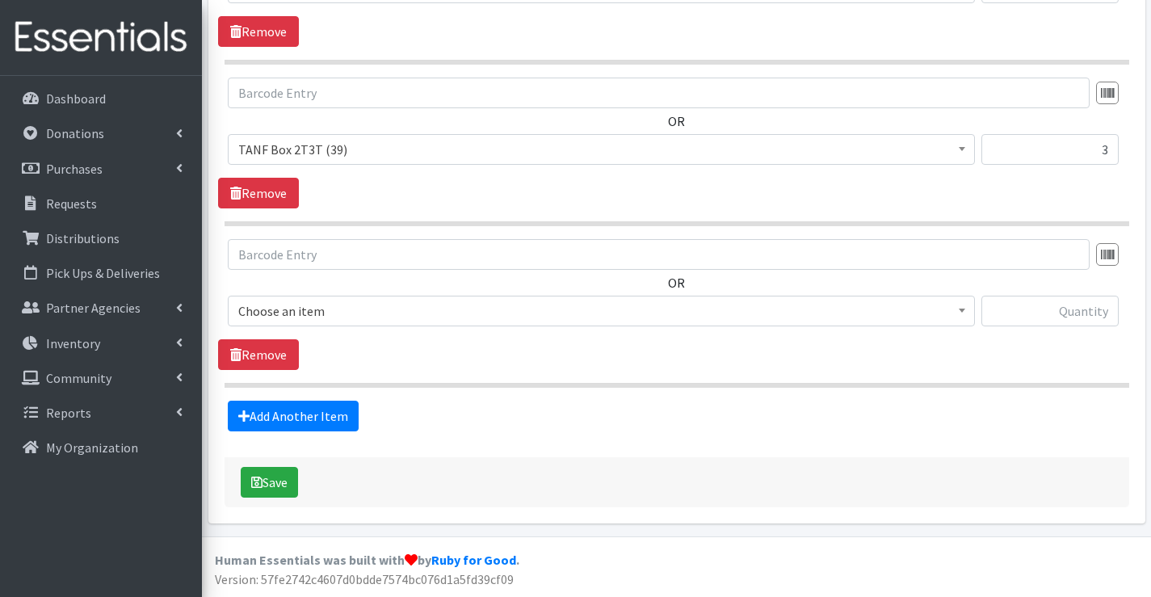
click at [288, 314] on span "Choose an item" at bounding box center [601, 311] width 726 height 23
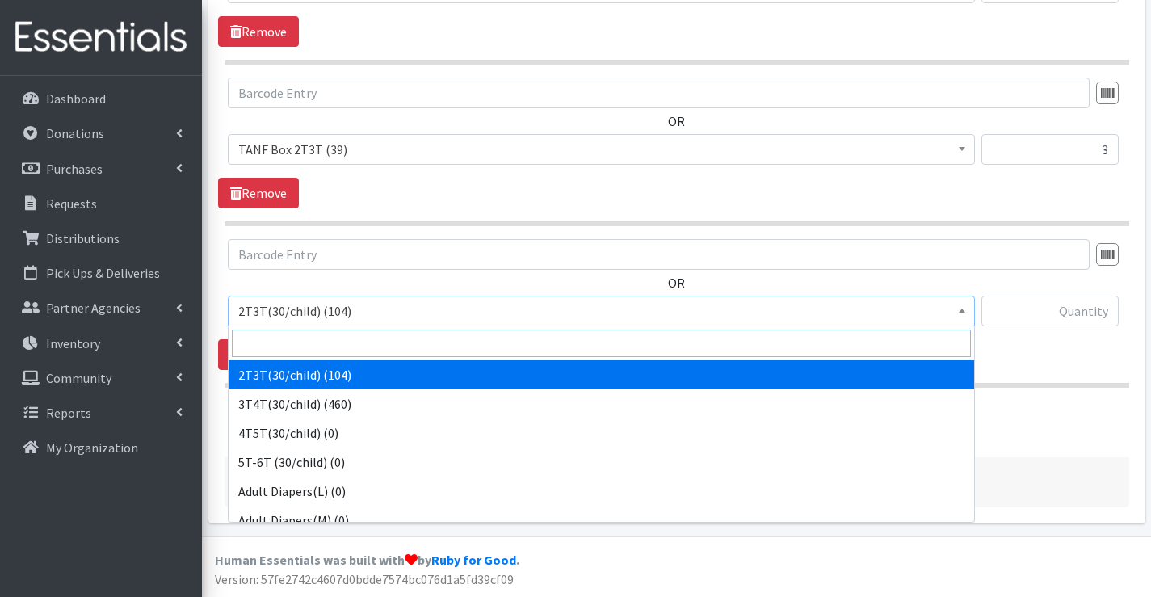
click at [288, 336] on input "search" at bounding box center [601, 343] width 739 height 27
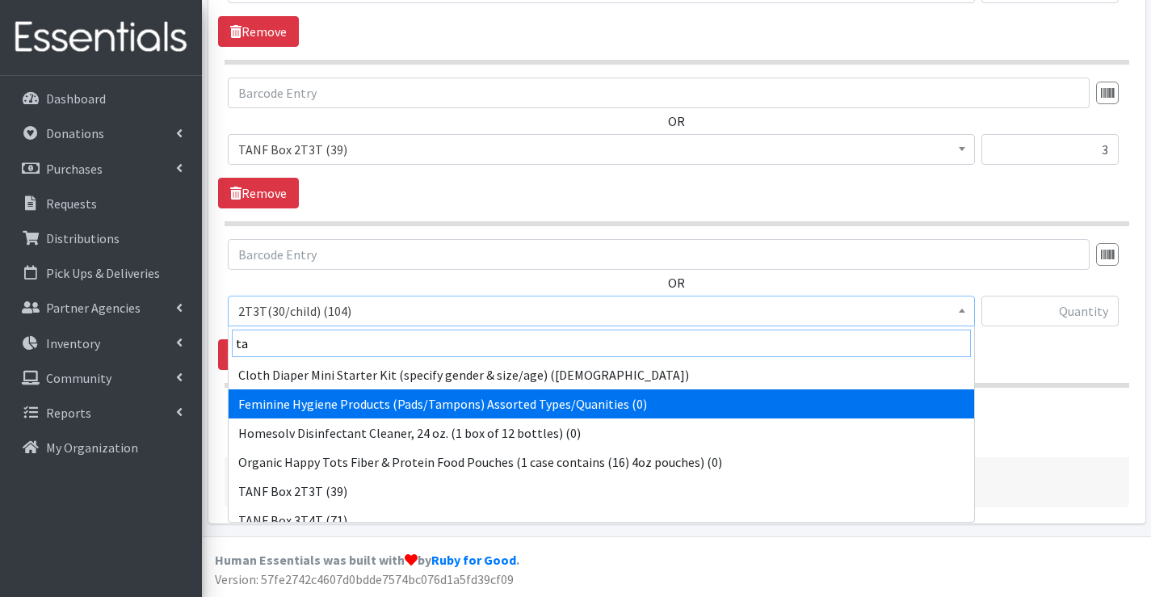
type input "ta"
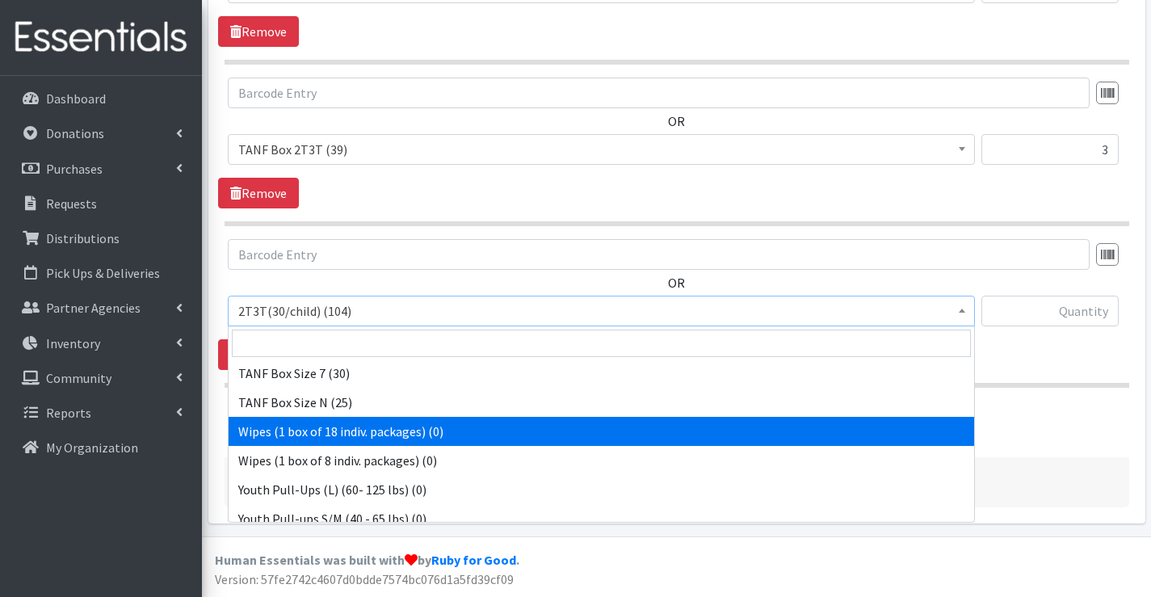
scroll to position [1374, 0]
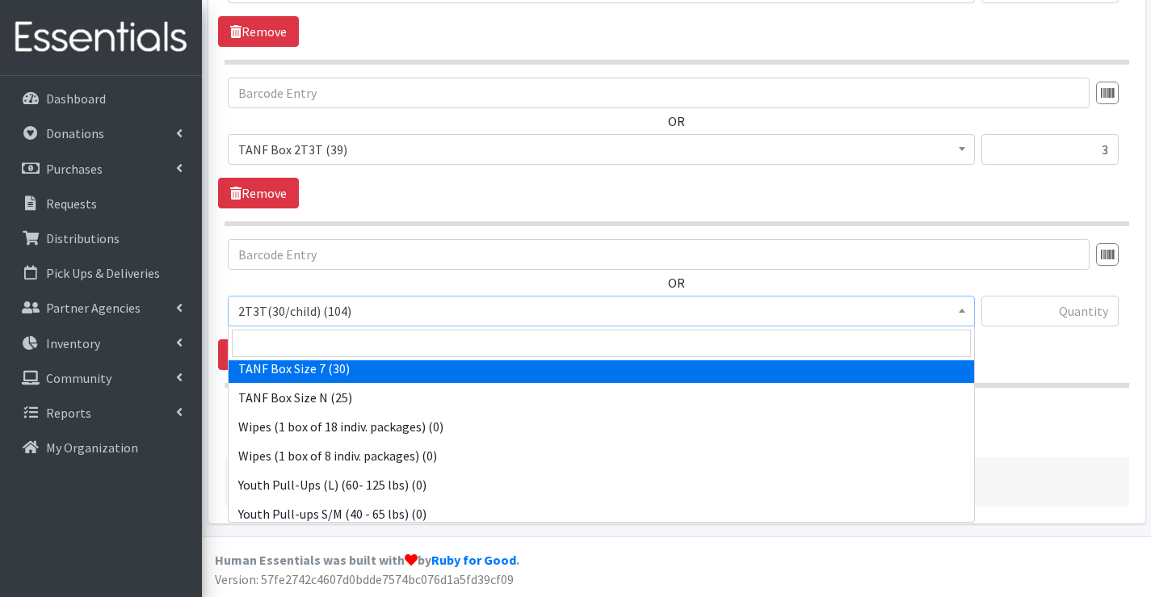
select select "15527"
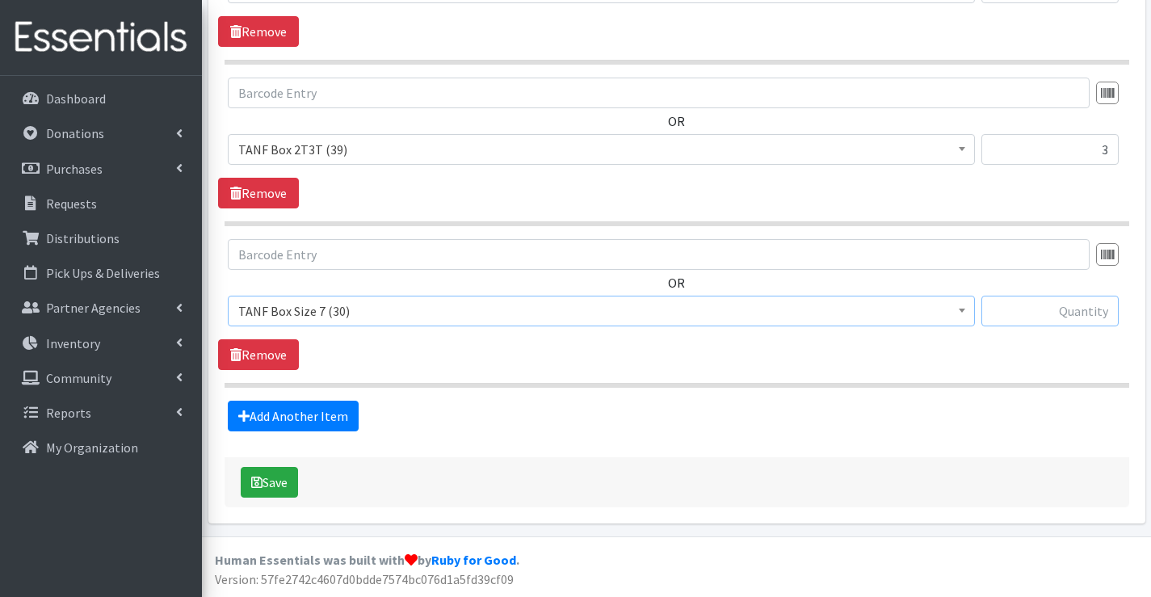
click at [1108, 311] on input "text" at bounding box center [1050, 311] width 137 height 31
type input "12"
click at [309, 418] on link "Add Another Item" at bounding box center [293, 416] width 131 height 31
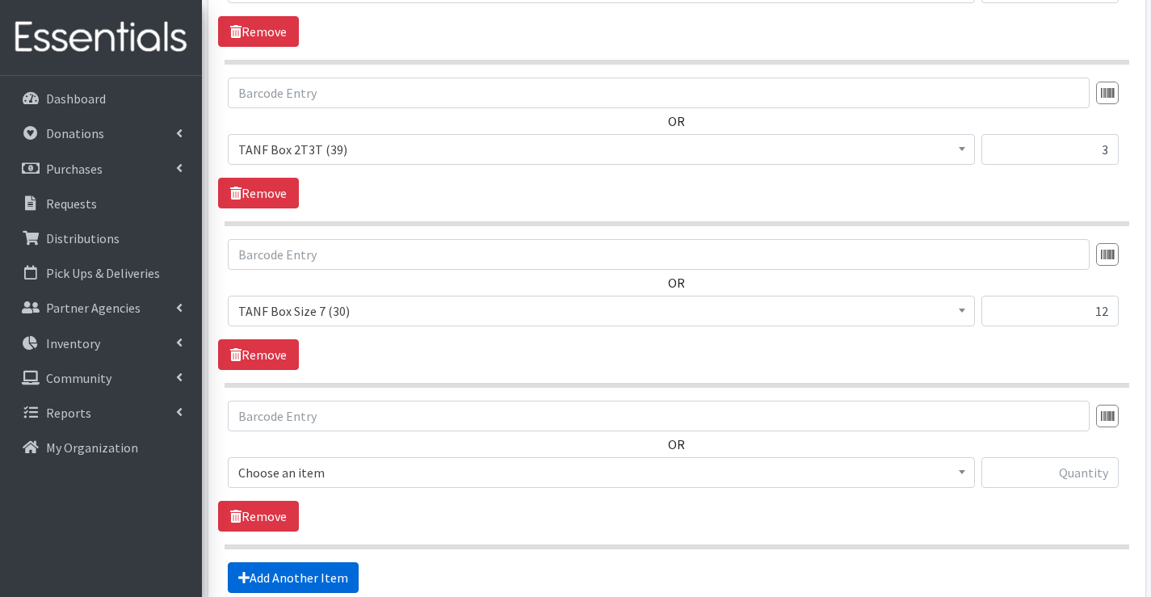
scroll to position [1557, 0]
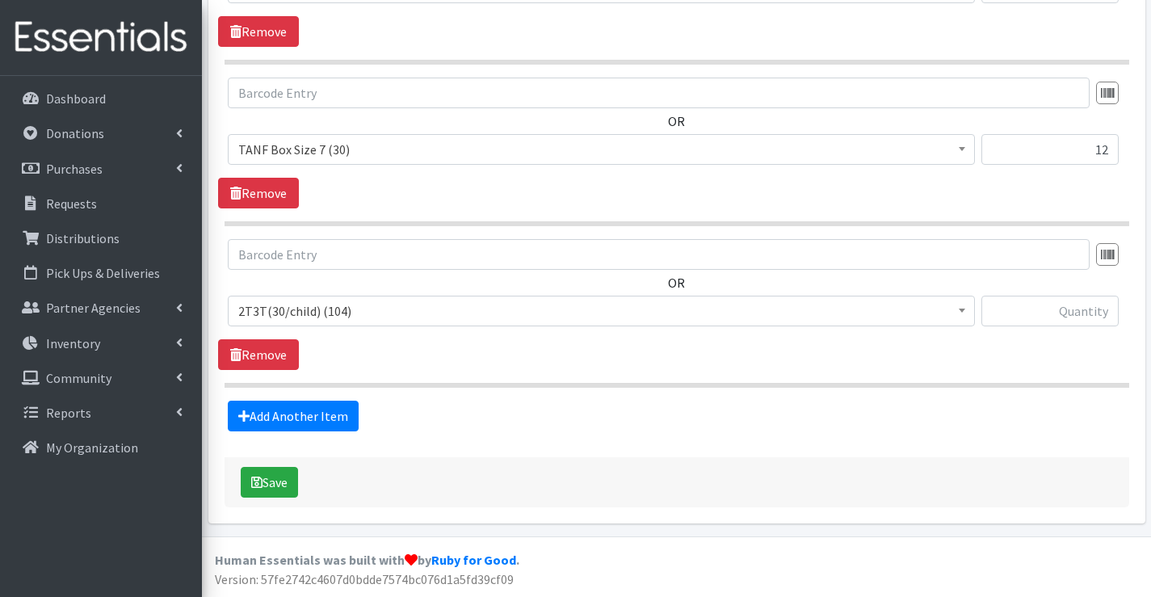
click at [335, 330] on span "2T3T(30/child) (104) 3T4T(30/child) (460) 4T5T(30/child) (0) 5T-6T (30/child) (…" at bounding box center [601, 318] width 747 height 44
click at [335, 316] on span "2T3T(30/child) (104)" at bounding box center [601, 311] width 726 height 23
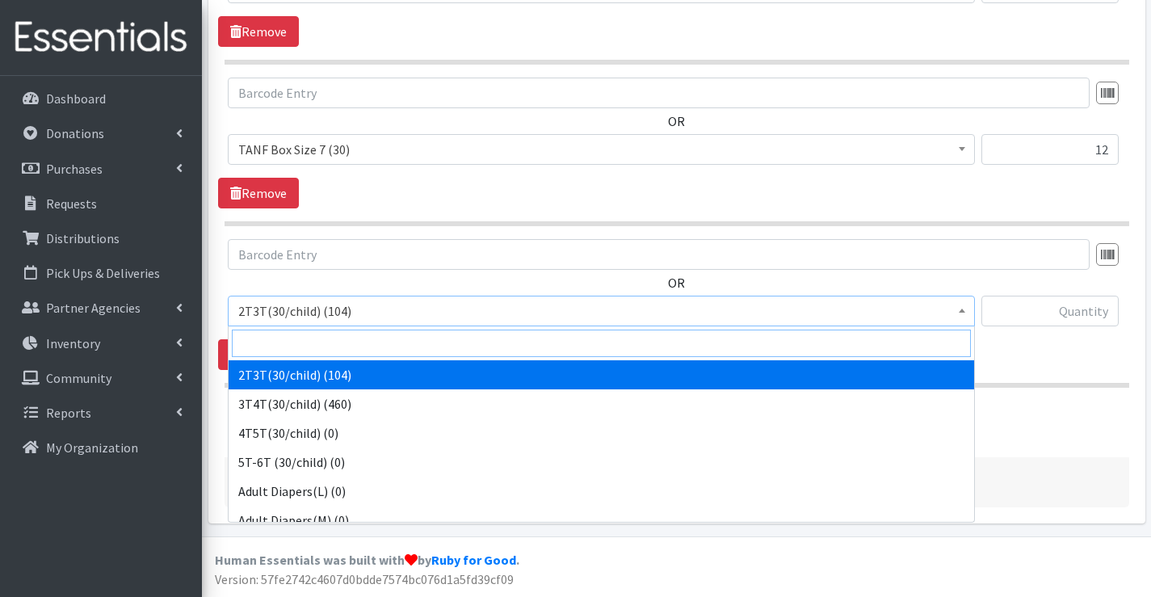
click at [315, 351] on input "search" at bounding box center [601, 343] width 739 height 27
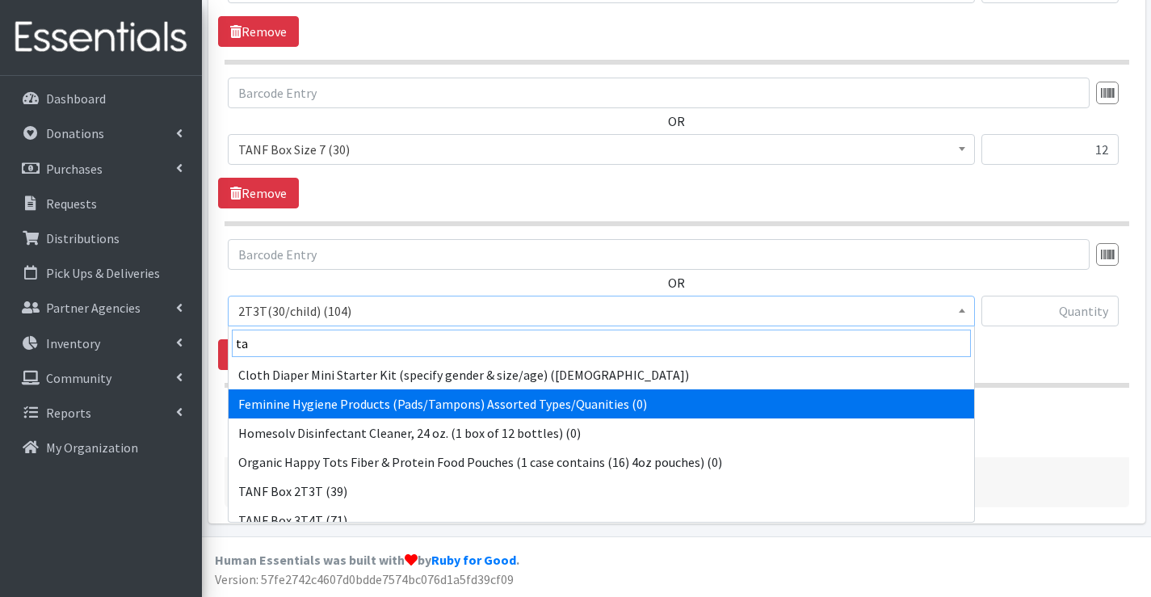
scroll to position [81, 0]
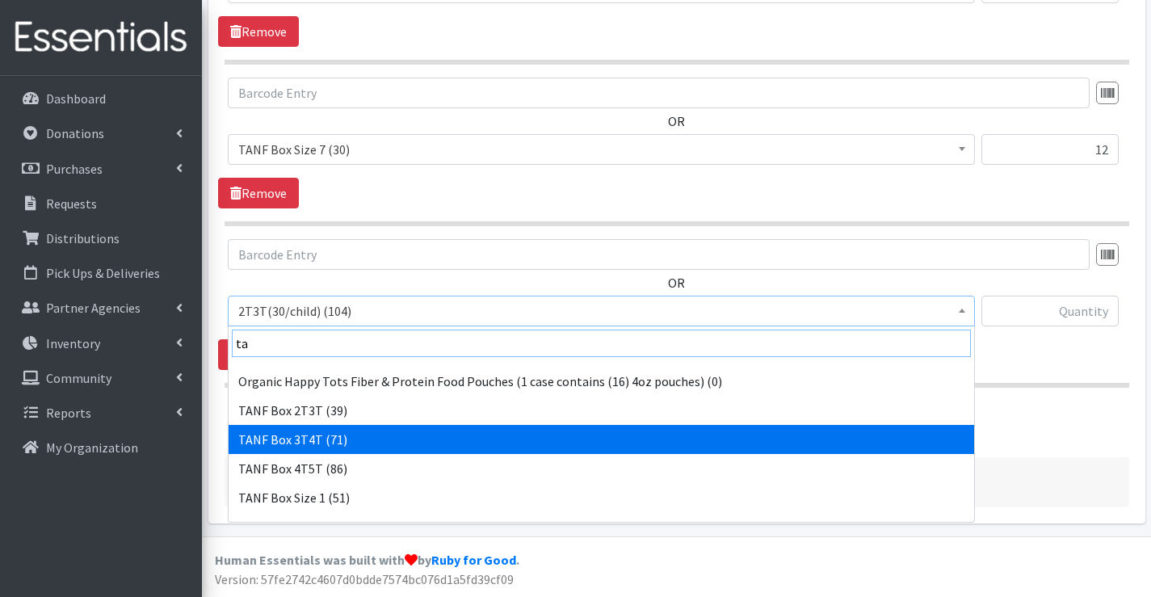
type input "ta"
select select "15529"
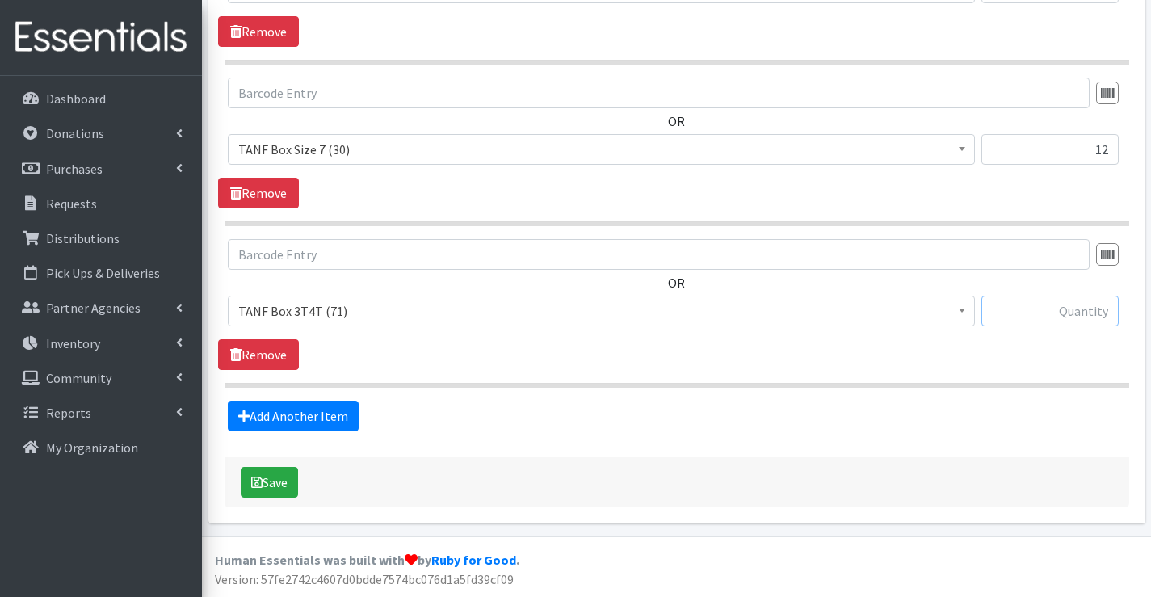
click at [1020, 316] on input "text" at bounding box center [1050, 311] width 137 height 31
type input "11"
click at [280, 415] on link "Add Another Item" at bounding box center [293, 416] width 131 height 31
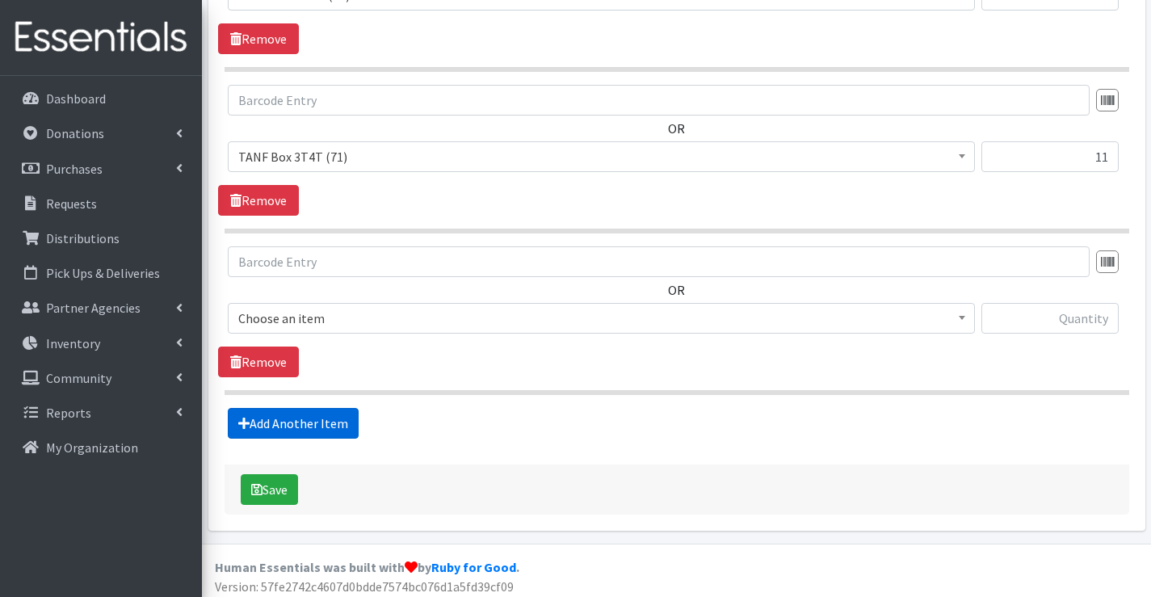
scroll to position [1719, 0]
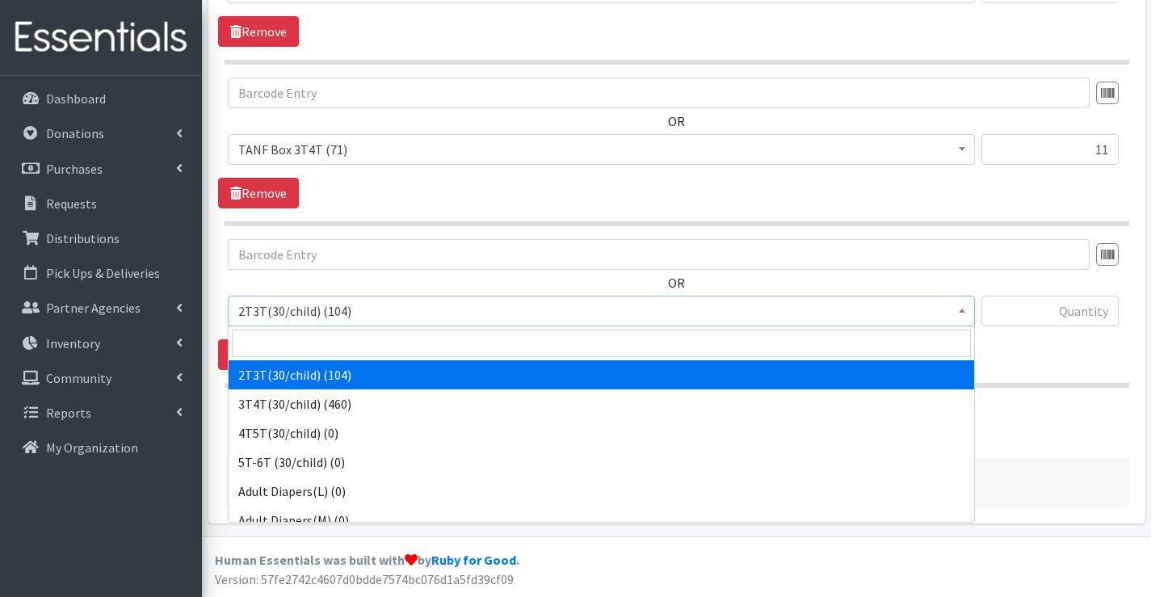
click at [311, 314] on span "2T3T(30/child) (104)" at bounding box center [601, 311] width 726 height 23
click at [304, 348] on input "search" at bounding box center [601, 343] width 739 height 27
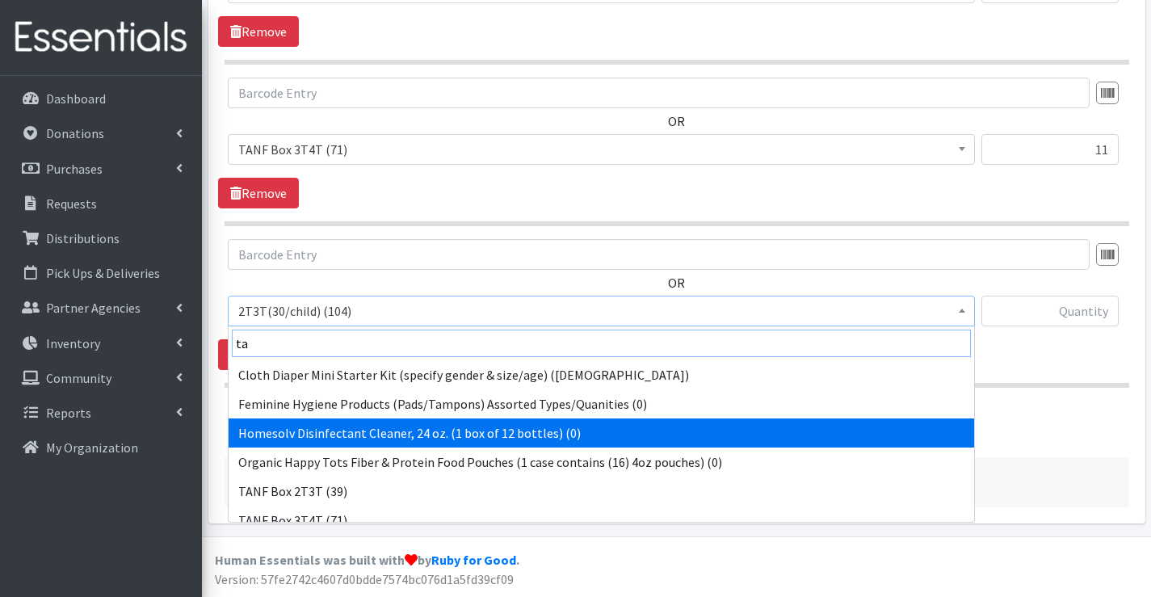
scroll to position [81, 0]
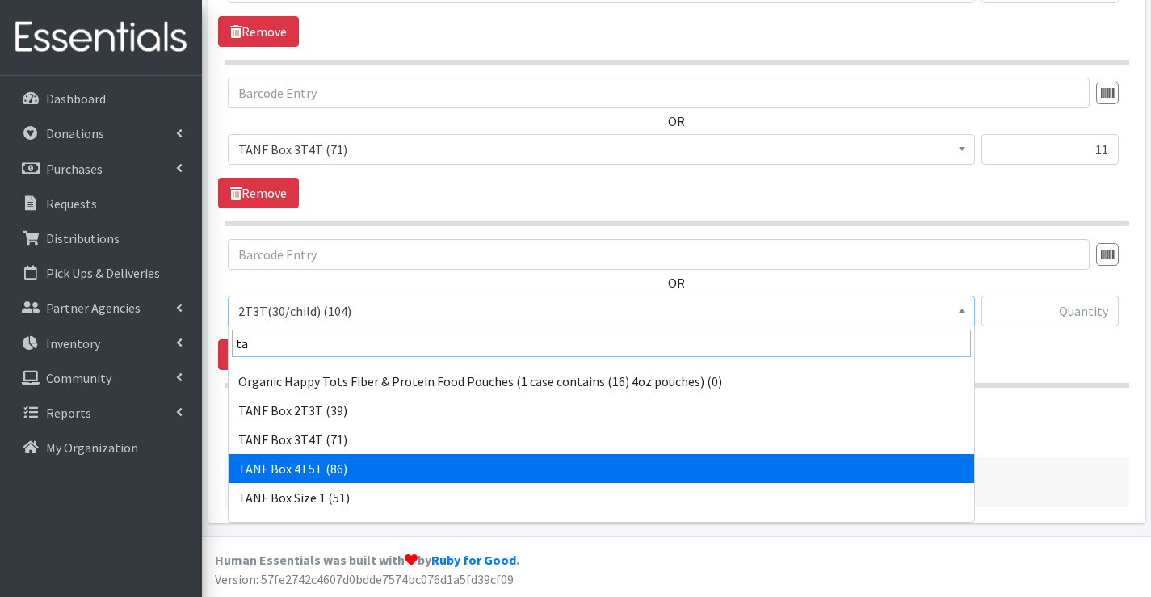
type input "ta"
select select "15531"
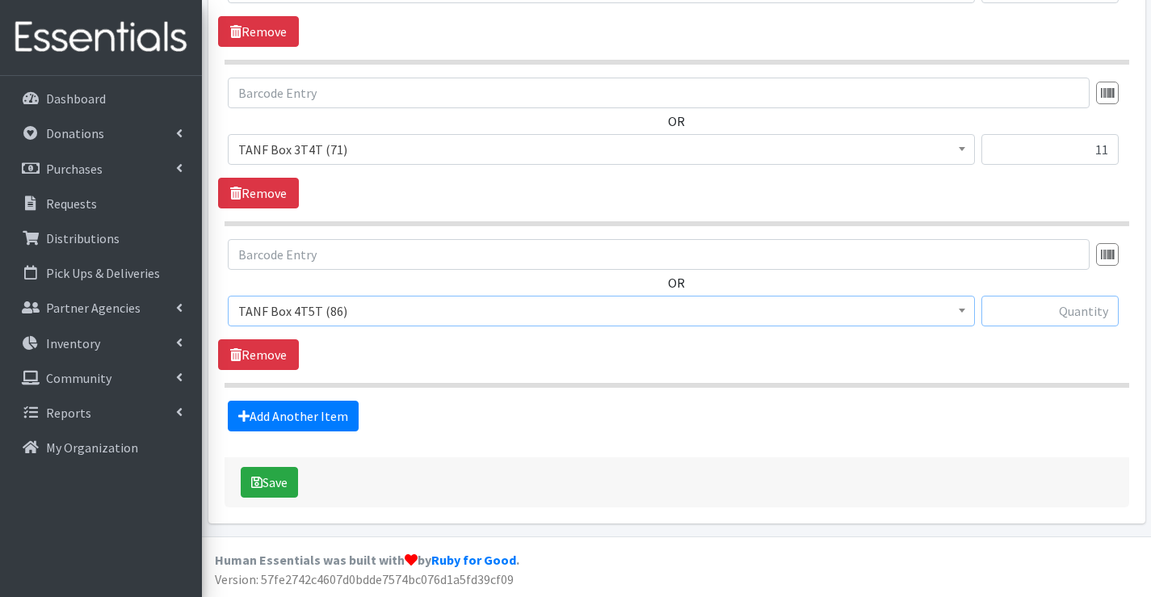
click at [1035, 301] on input "text" at bounding box center [1050, 311] width 137 height 31
type input "12"
click at [263, 475] on button "Save" at bounding box center [269, 482] width 57 height 31
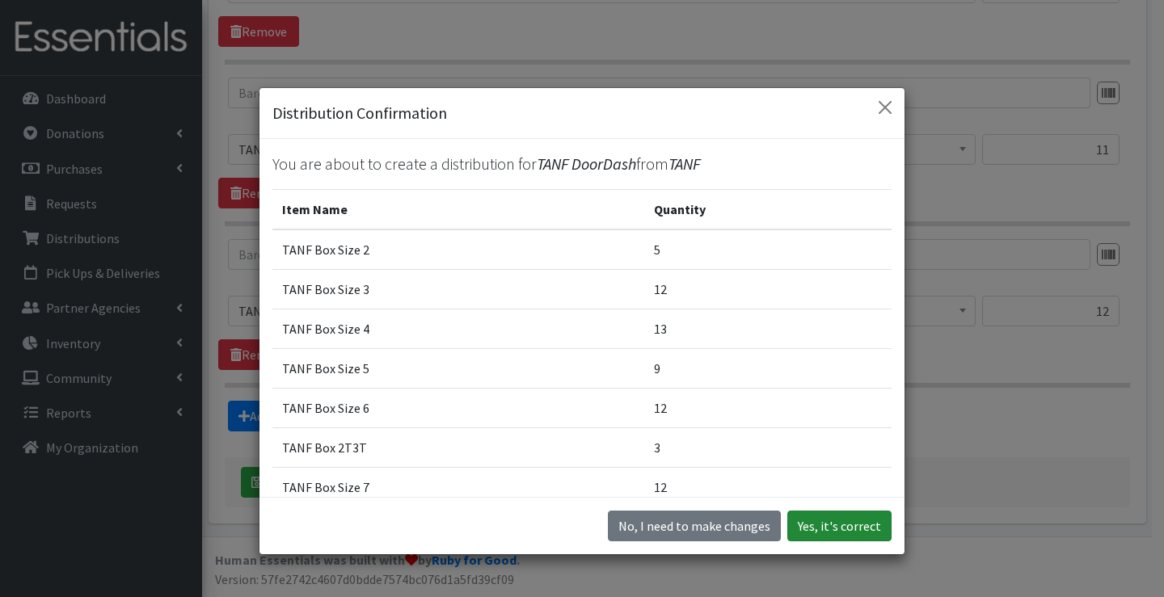
click at [815, 526] on button "Yes, it's correct" at bounding box center [839, 526] width 104 height 31
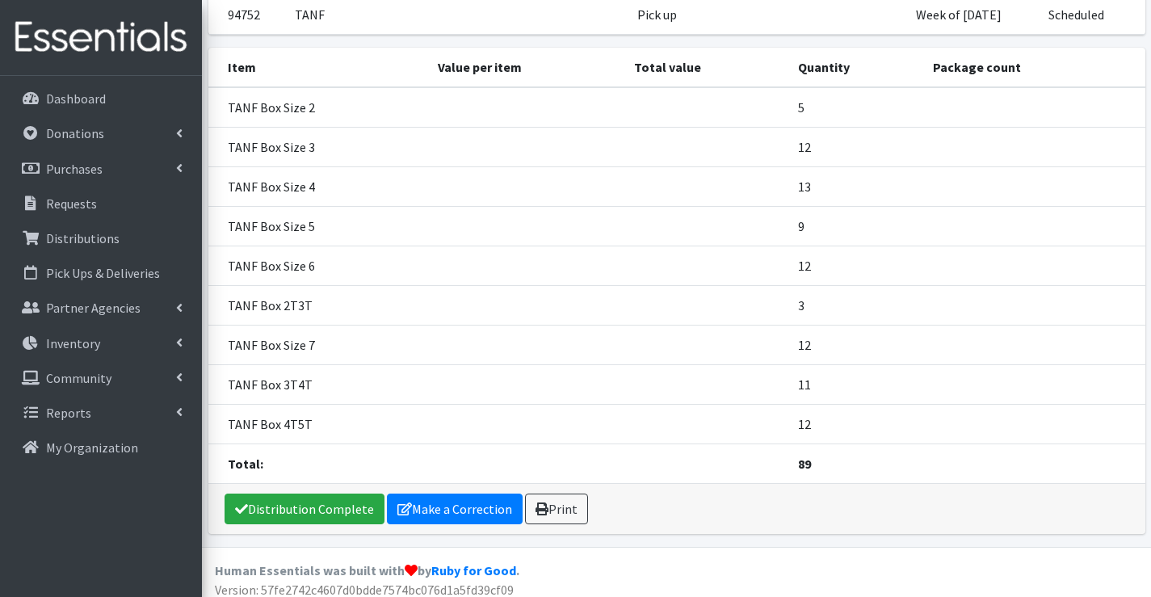
scroll to position [214, 0]
